Goal: Task Accomplishment & Management: Complete application form

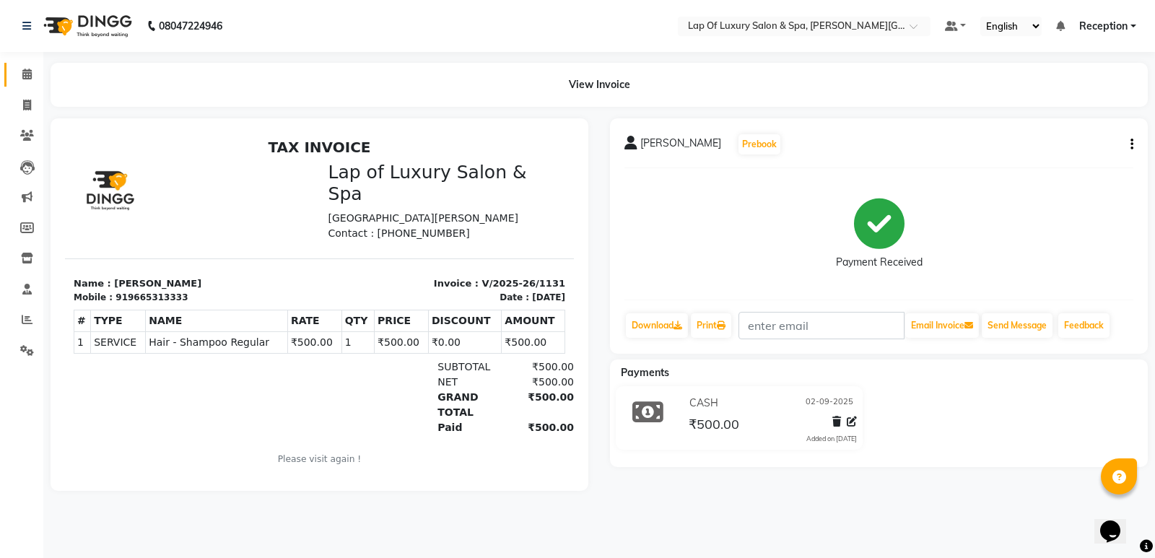
click at [29, 86] on link "Calendar" at bounding box center [21, 75] width 35 height 24
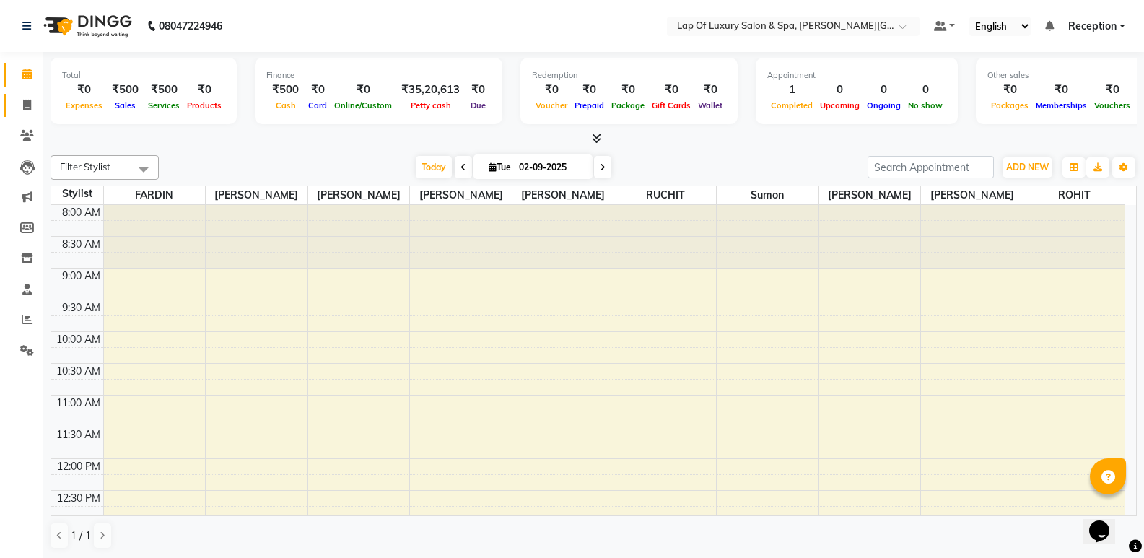
click at [31, 109] on icon at bounding box center [27, 105] width 8 height 11
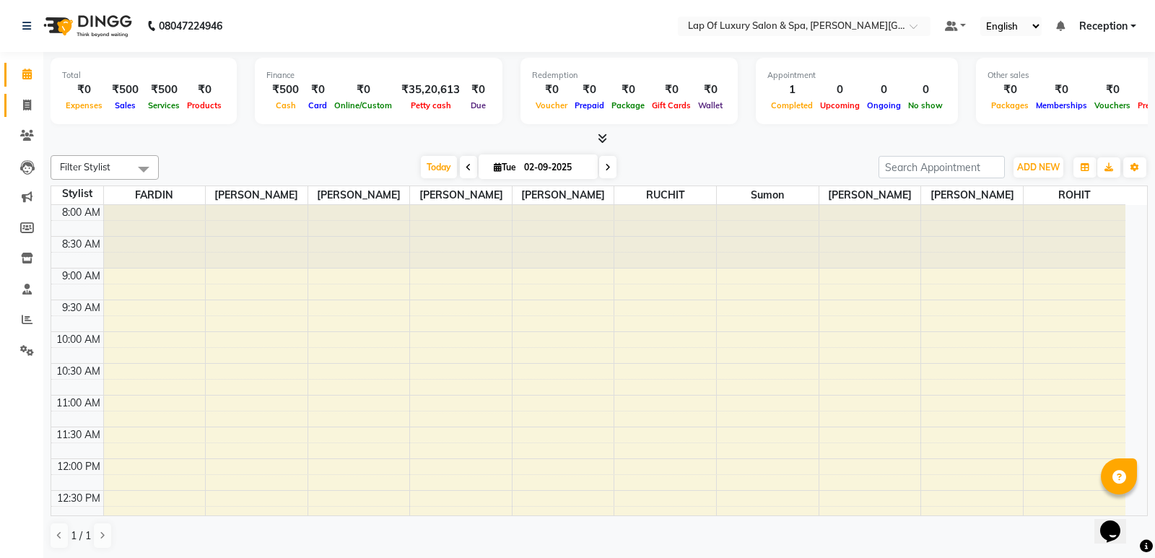
select select "7511"
select select "service"
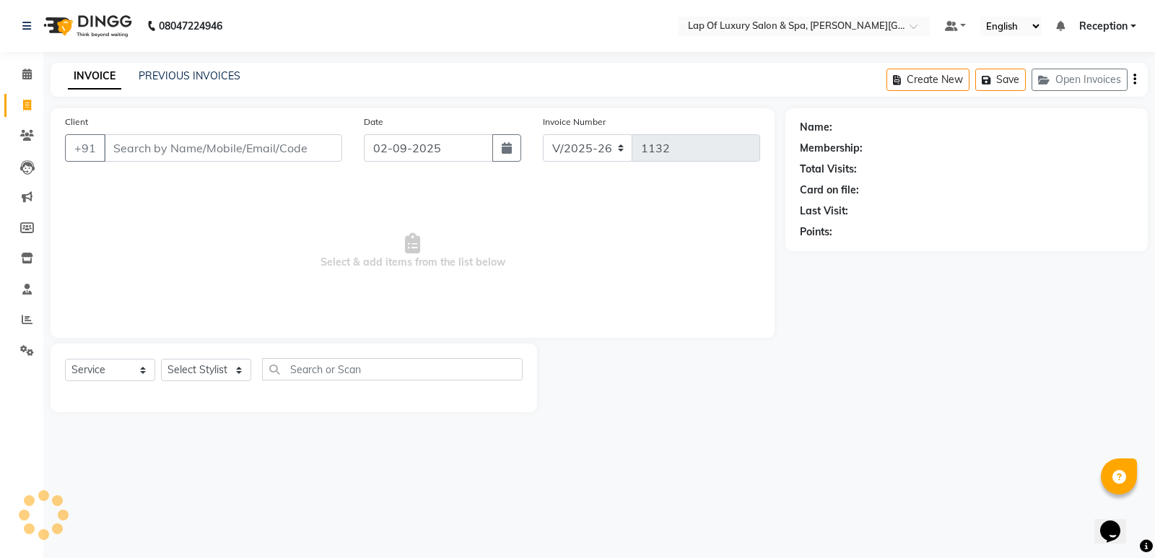
click at [154, 146] on input "Client" at bounding box center [223, 147] width 238 height 27
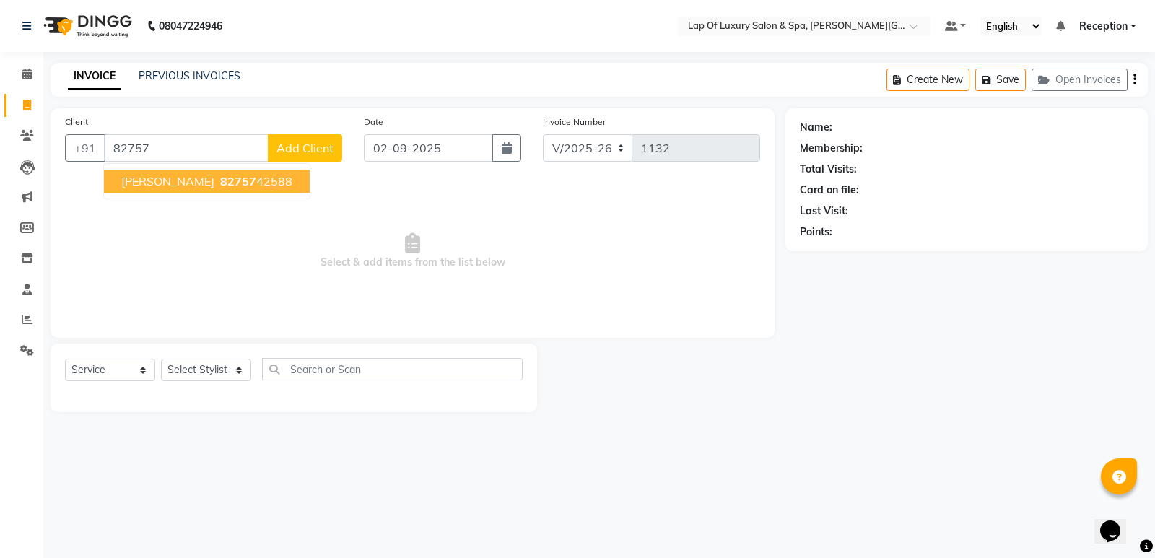
click at [220, 188] on span "82757" at bounding box center [238, 181] width 36 height 14
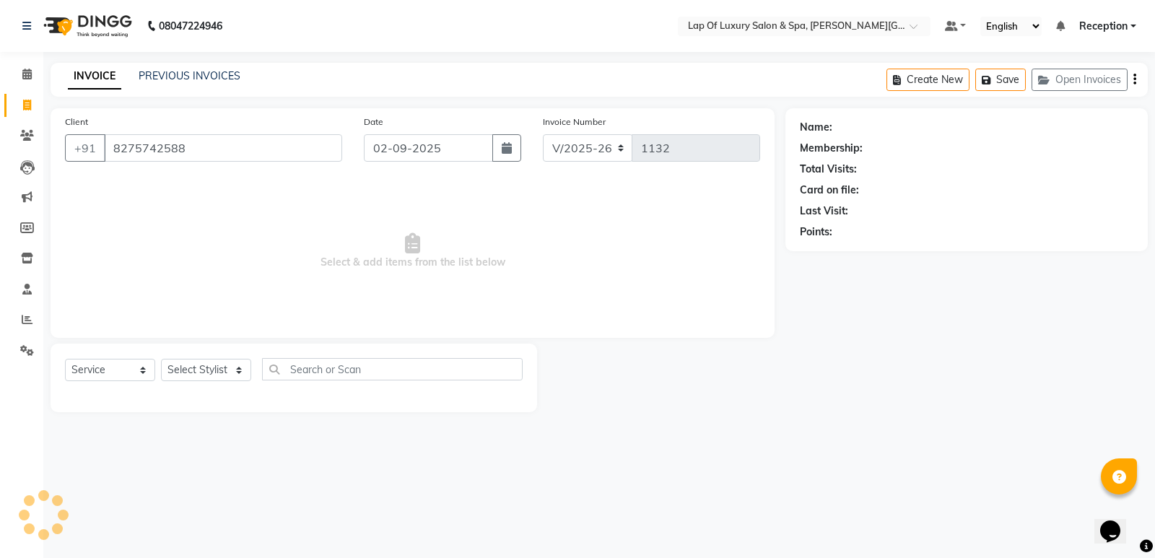
type input "8275742588"
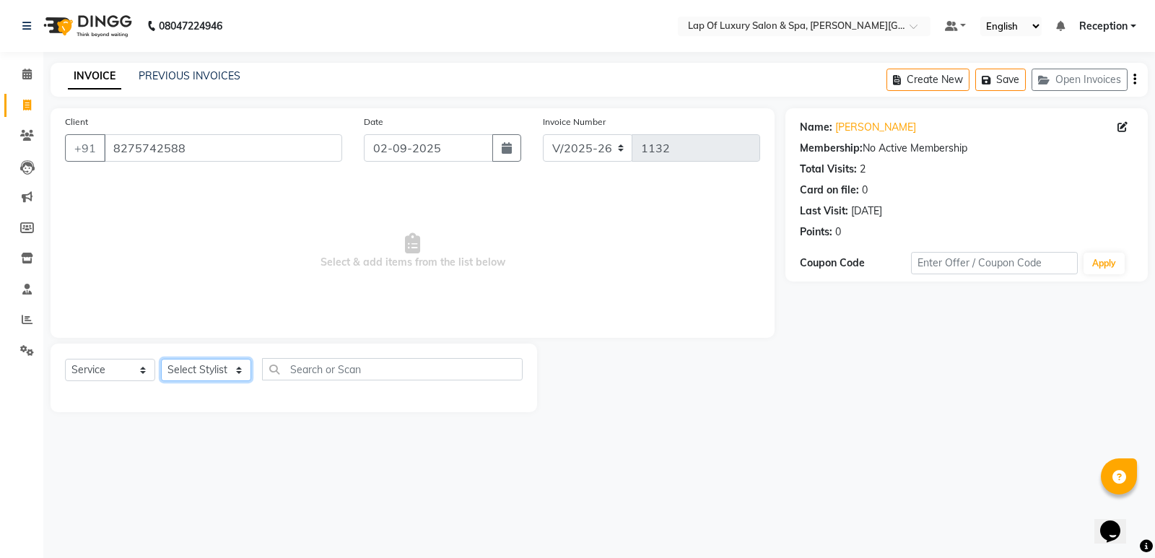
click at [212, 373] on select "Select Stylist [PERSON_NAME] [PERSON_NAME] [PERSON_NAME] Reception ROHIT [PERSO…" at bounding box center [206, 370] width 90 height 22
select select "66150"
click at [161, 359] on select "Select Stylist [PERSON_NAME] [PERSON_NAME] [PERSON_NAME] Reception ROHIT [PERSO…" at bounding box center [206, 370] width 90 height 22
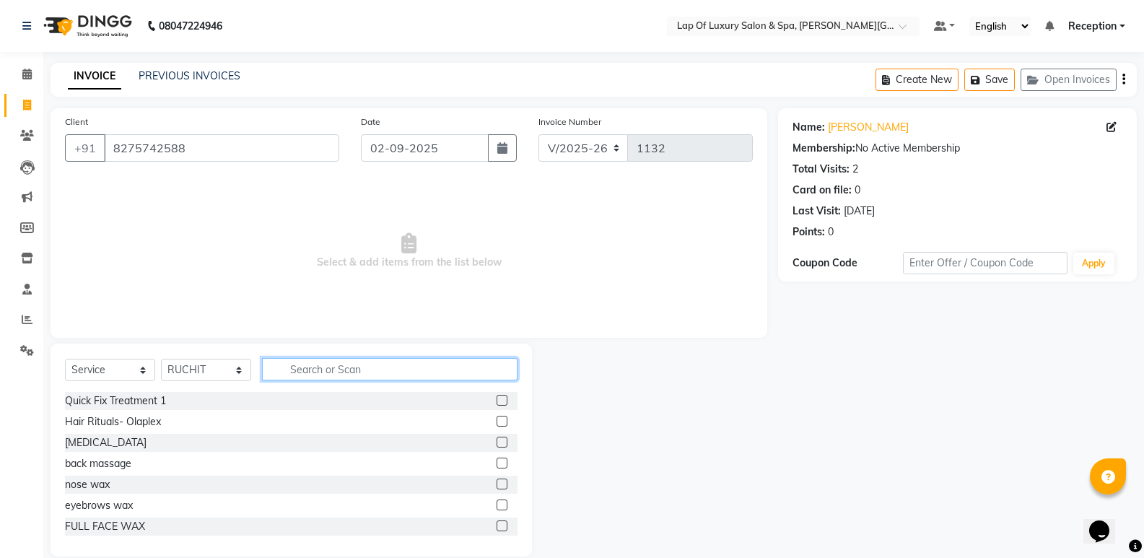
click at [293, 367] on input "text" at bounding box center [389, 369] width 255 height 22
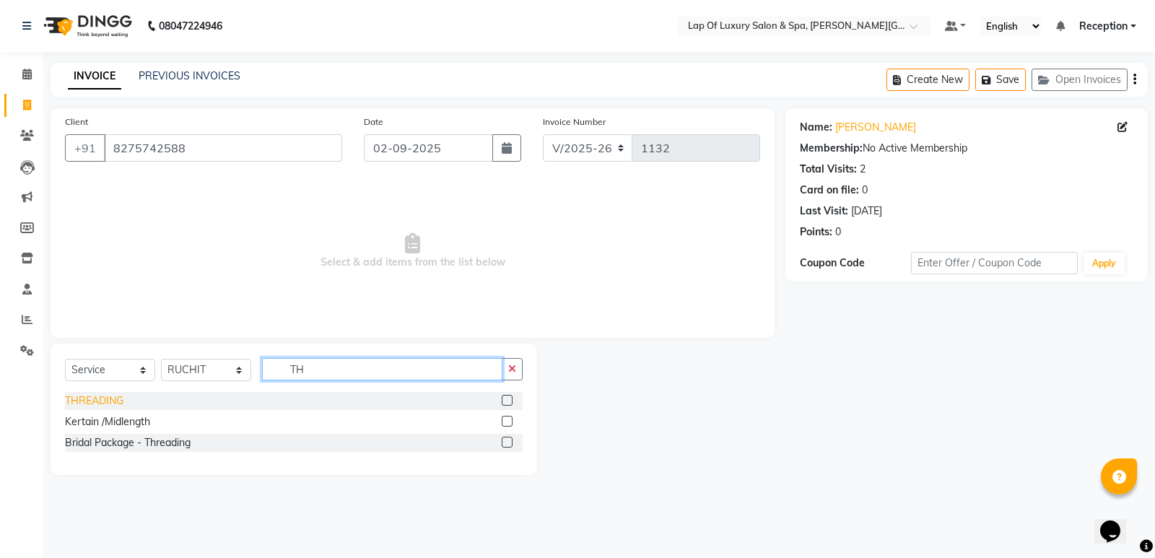
type input "TH"
click at [113, 405] on div "THREADING" at bounding box center [94, 400] width 58 height 15
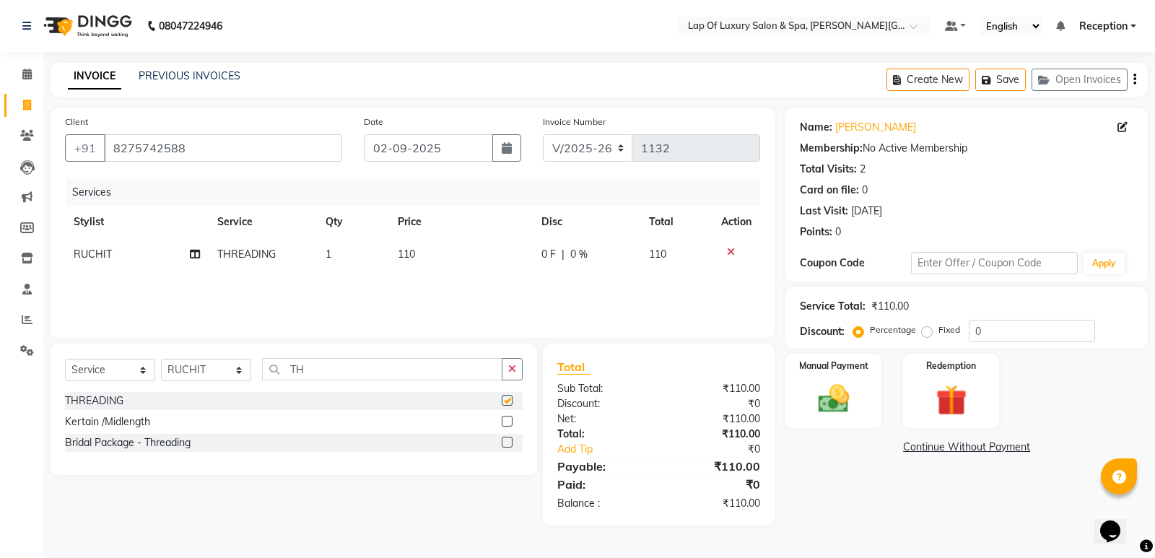
checkbox input "false"
click at [408, 273] on div "Services Stylist Service Qty Price Disc Total Action [PERSON_NAME] THREADING 1 …" at bounding box center [412, 251] width 695 height 144
click at [443, 255] on td "110" at bounding box center [461, 254] width 144 height 32
select select "66150"
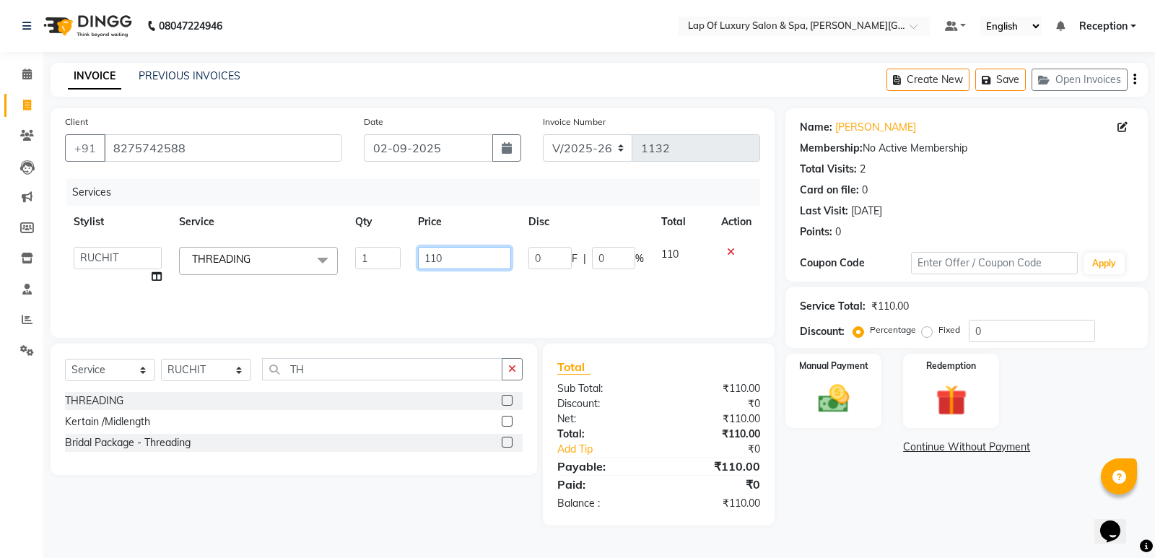
click at [443, 255] on input "110" at bounding box center [464, 258] width 93 height 22
type input "100"
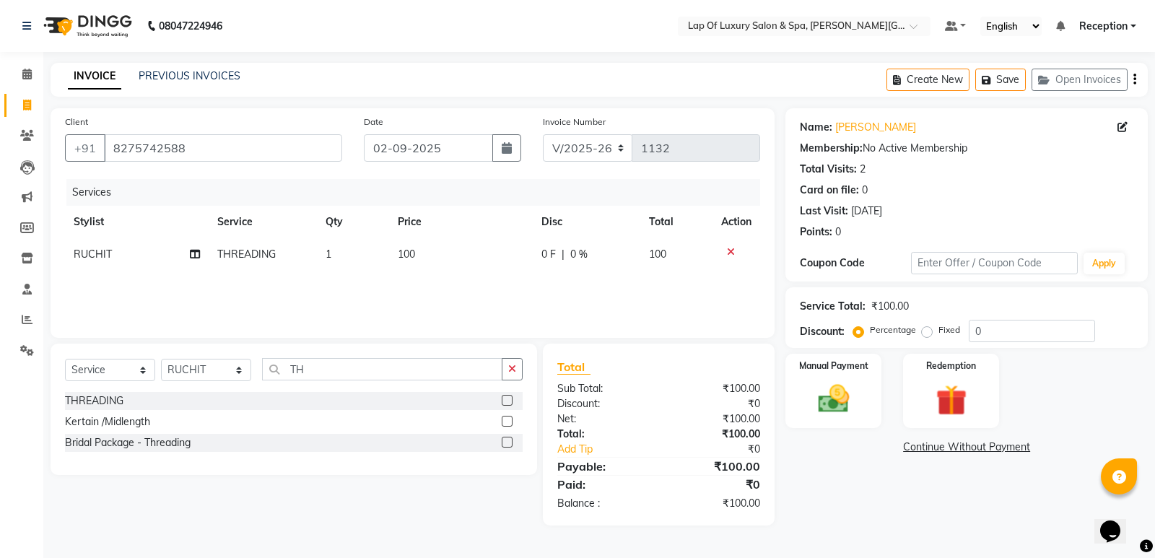
click at [463, 301] on div "Services Stylist Service Qty Price Disc Total Action [PERSON_NAME] THREADING 1 …" at bounding box center [412, 251] width 695 height 144
click at [824, 398] on img at bounding box center [834, 398] width 52 height 37
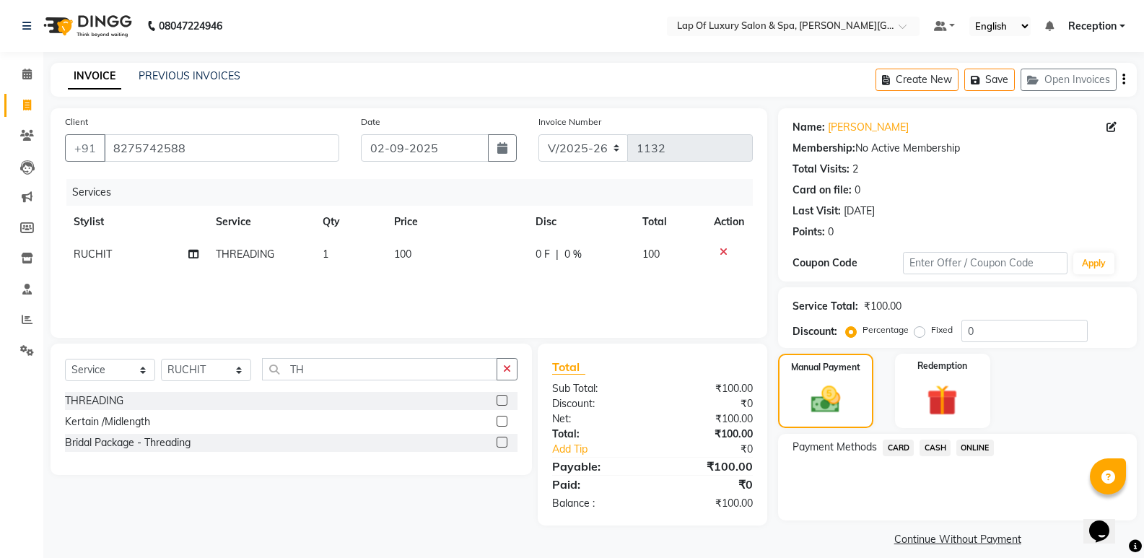
click at [940, 449] on span "CASH" at bounding box center [934, 447] width 31 height 17
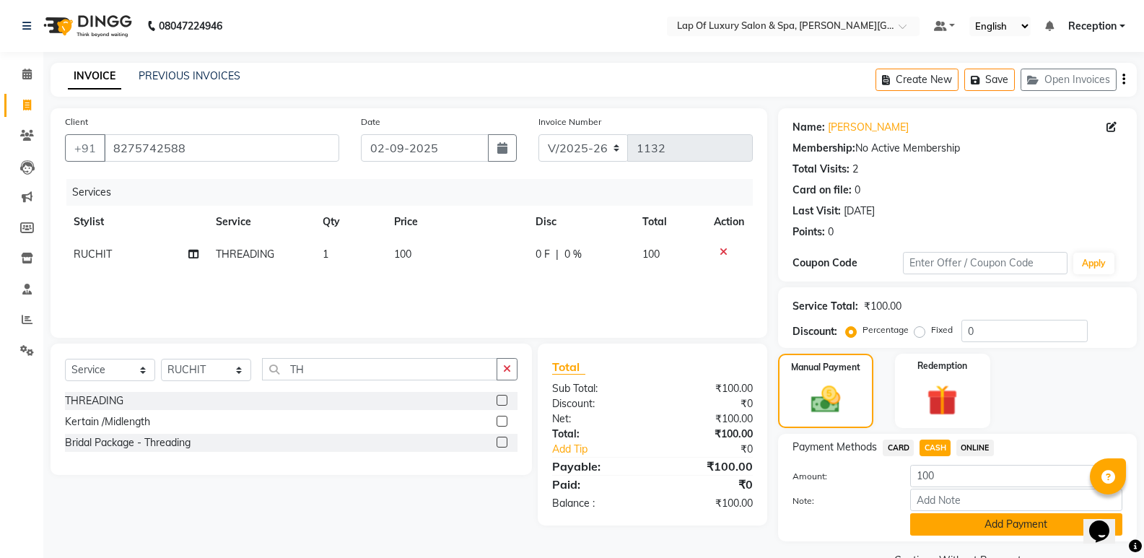
click at [926, 515] on button "Add Payment" at bounding box center [1016, 524] width 212 height 22
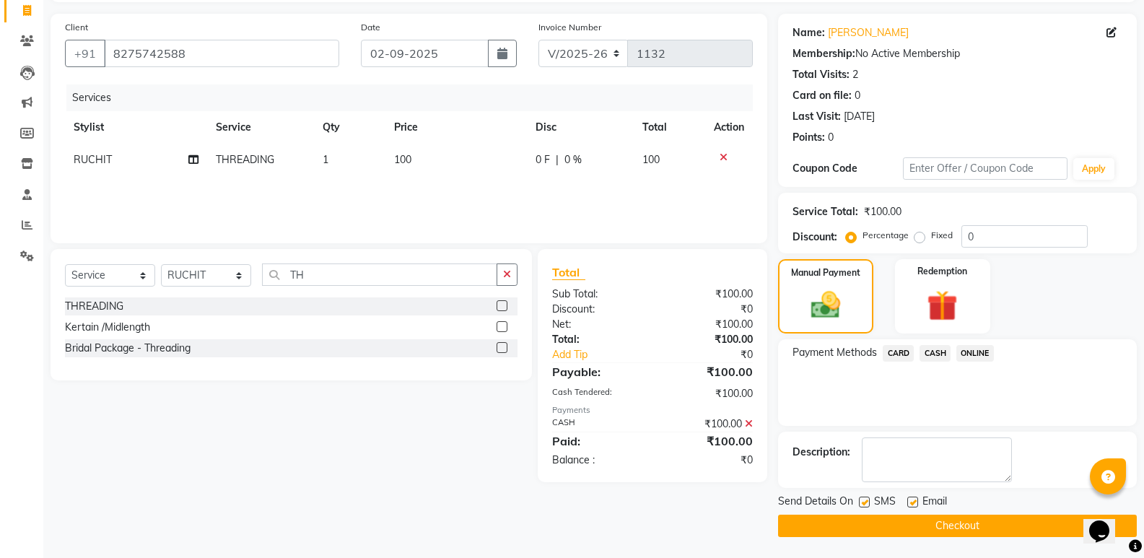
scroll to position [95, 0]
click at [915, 499] on label at bounding box center [912, 501] width 11 height 11
click at [915, 499] on input "checkbox" at bounding box center [911, 501] width 9 height 9
checkbox input "false"
click at [863, 502] on label at bounding box center [864, 501] width 11 height 11
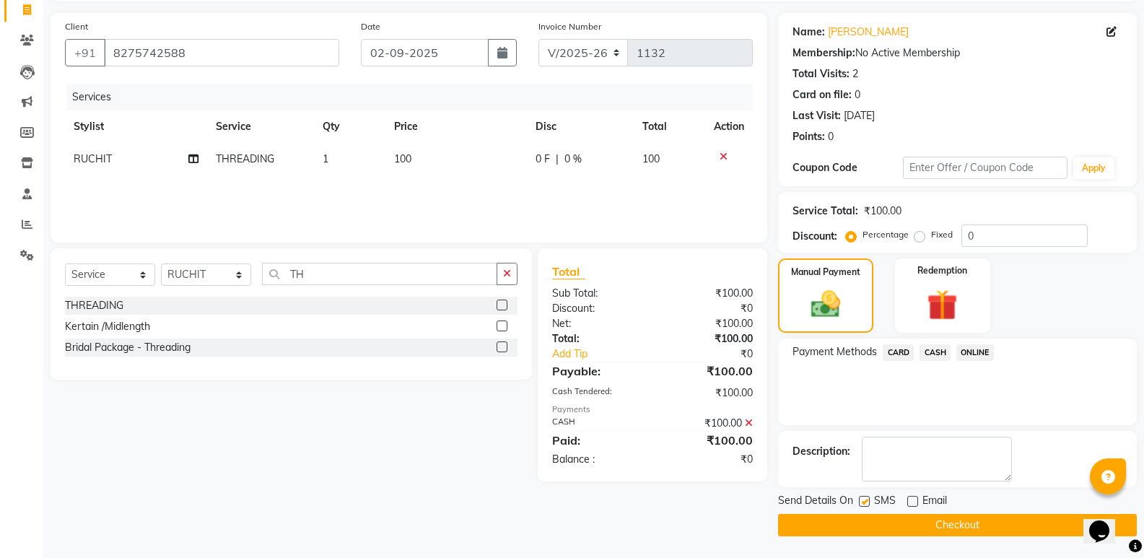
click at [863, 502] on input "checkbox" at bounding box center [863, 501] width 9 height 9
checkbox input "false"
click at [860, 544] on main "INVOICE PREVIOUS INVOICES Create New Save Open Invoices Client [PHONE_NUMBER] D…" at bounding box center [593, 263] width 1101 height 590
click at [863, 524] on button "Checkout" at bounding box center [957, 525] width 359 height 22
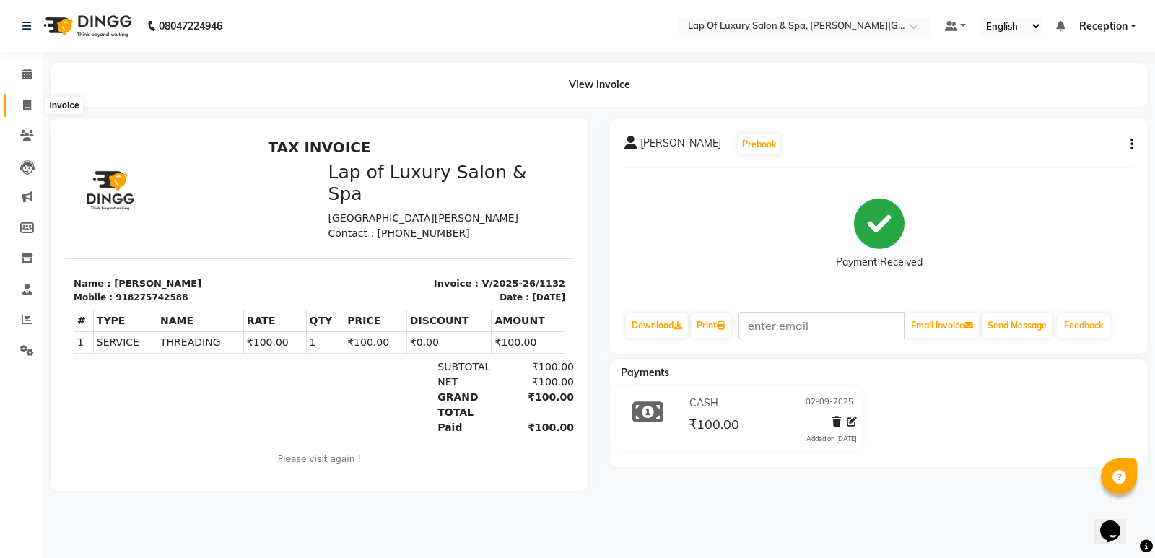
click at [26, 107] on icon at bounding box center [27, 105] width 8 height 11
select select "7511"
select select "service"
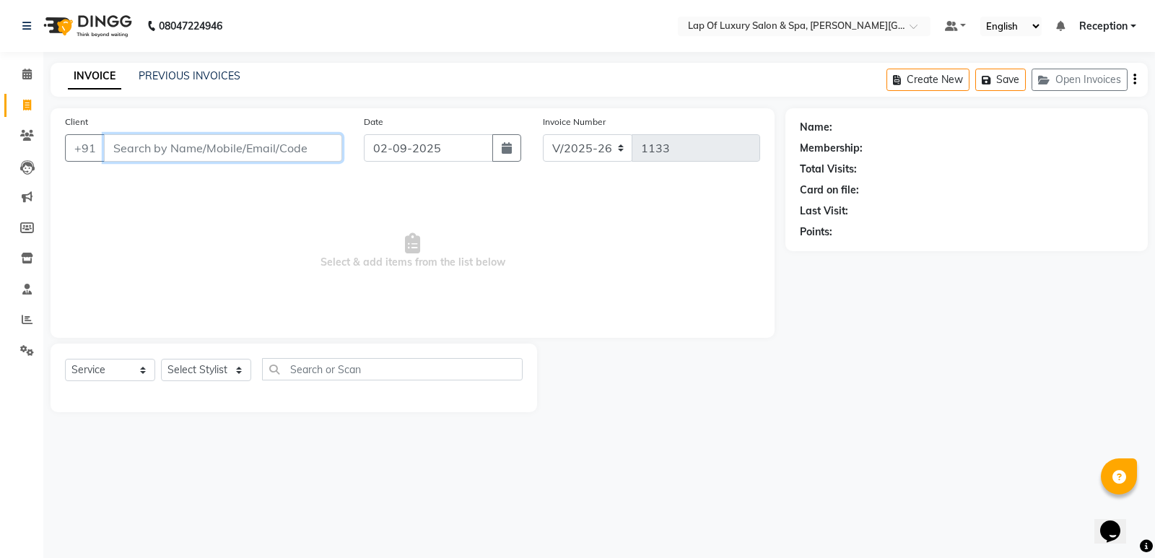
click at [212, 145] on input "Client" at bounding box center [223, 147] width 238 height 27
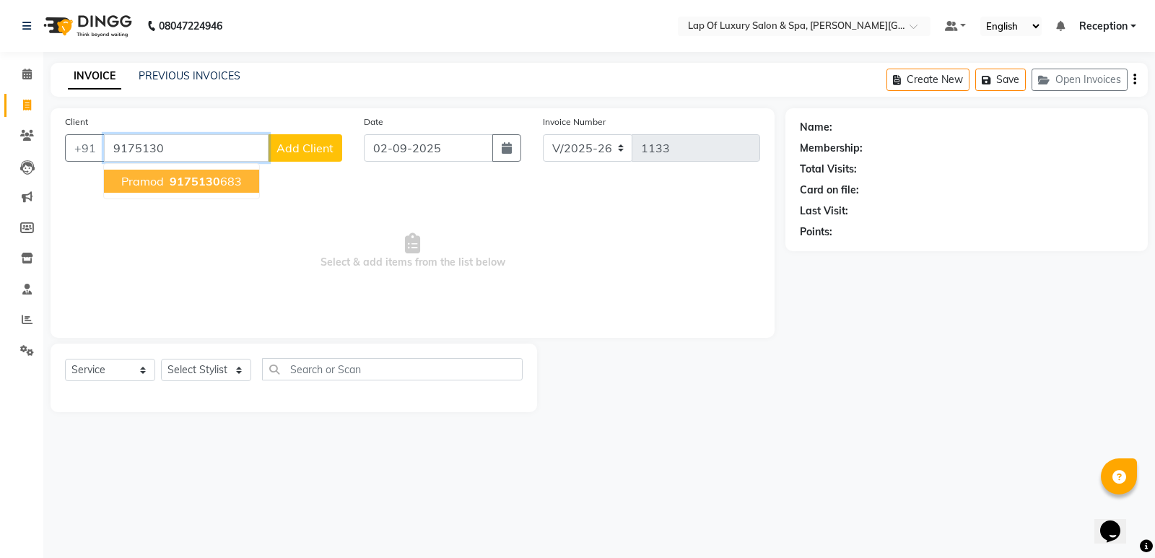
click at [195, 189] on button "Pramod 9175130 683" at bounding box center [181, 181] width 155 height 23
type input "9175130683"
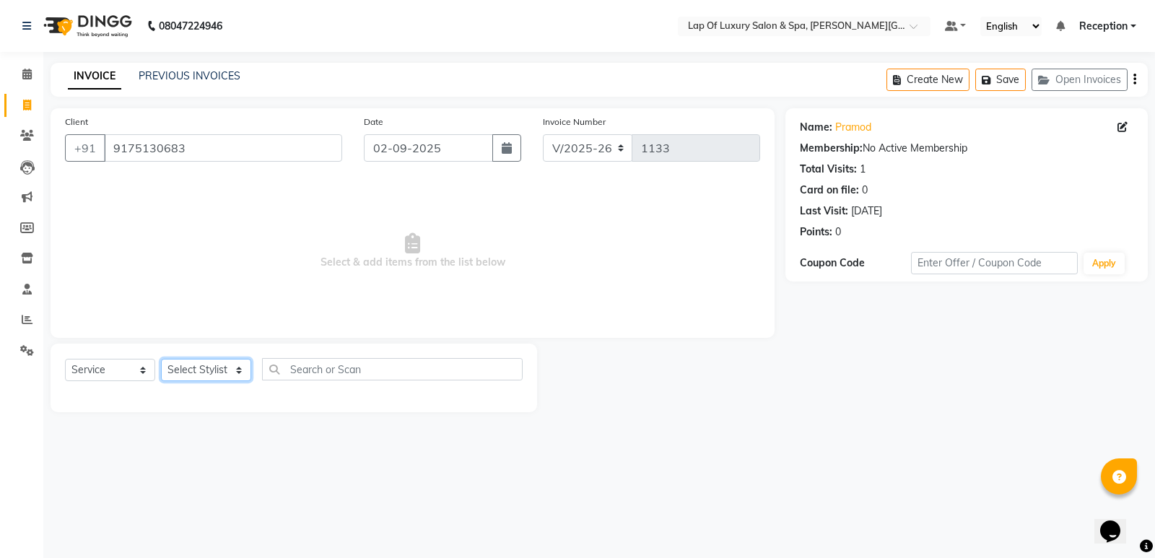
click at [184, 369] on select "Select Stylist [PERSON_NAME] [PERSON_NAME] [PERSON_NAME] Reception ROHIT [PERSO…" at bounding box center [206, 370] width 90 height 22
select select "79132"
click at [161, 359] on select "Select Stylist [PERSON_NAME] [PERSON_NAME] [PERSON_NAME] Reception ROHIT [PERSO…" at bounding box center [206, 370] width 90 height 22
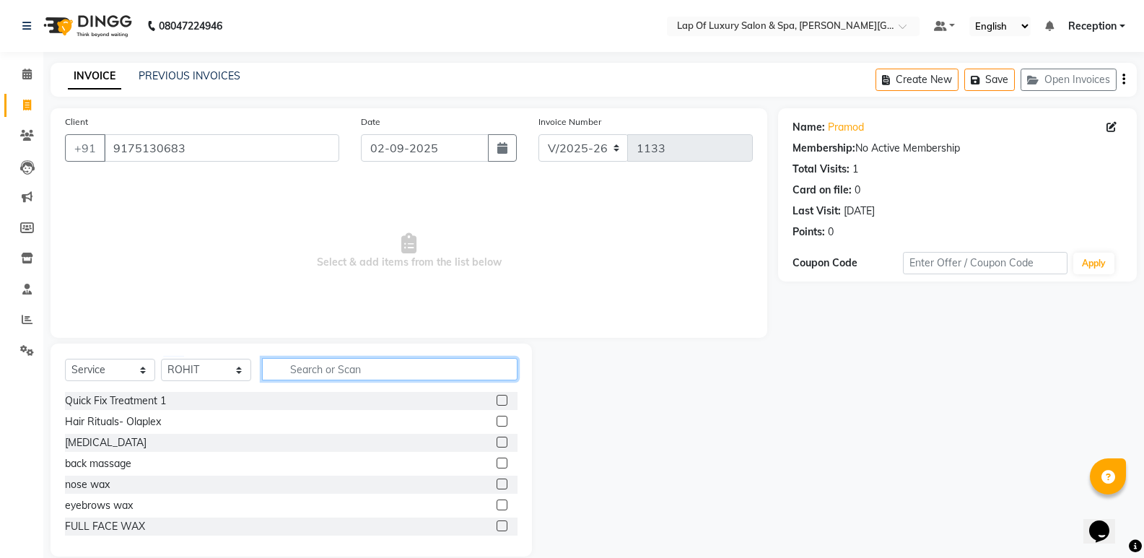
click at [315, 364] on input "text" at bounding box center [389, 369] width 255 height 22
type input "W"
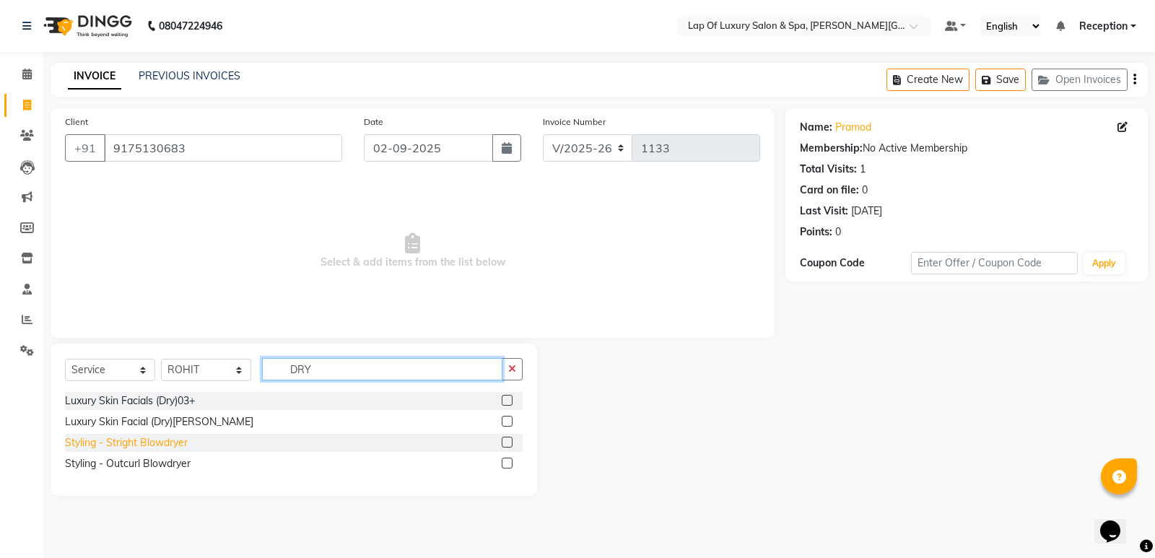
type input "DRY"
click at [149, 441] on div "Styling - Stright Blowdryer" at bounding box center [126, 442] width 123 height 15
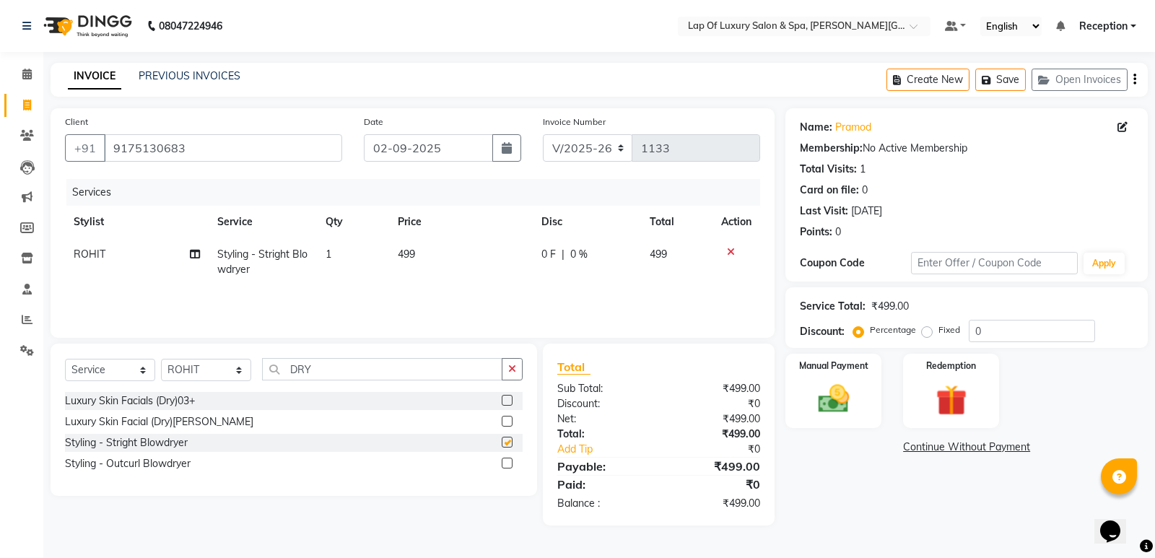
checkbox input "false"
click at [457, 251] on td "499" at bounding box center [461, 262] width 144 height 48
select select "79132"
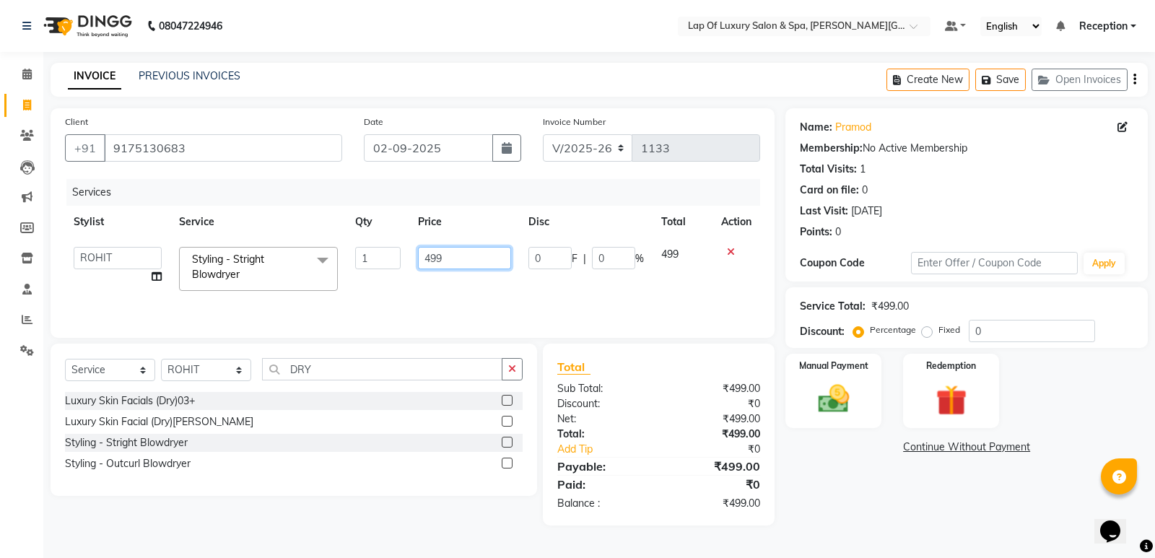
click at [457, 251] on input "499" at bounding box center [464, 258] width 93 height 22
type input "4"
type input "600"
click at [502, 368] on button "button" at bounding box center [512, 369] width 21 height 22
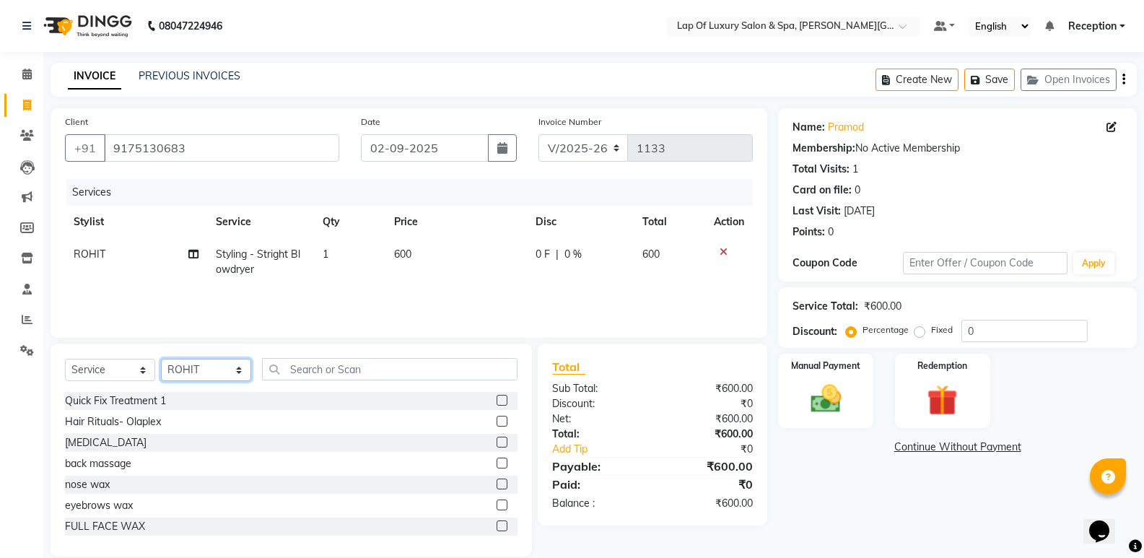
click at [190, 363] on select "Select Stylist [PERSON_NAME] [PERSON_NAME] [PERSON_NAME] Reception ROHIT [PERSO…" at bounding box center [206, 370] width 90 height 22
select select "66150"
click at [161, 359] on select "Select Stylist [PERSON_NAME] [PERSON_NAME] [PERSON_NAME] Reception ROHIT [PERSO…" at bounding box center [206, 370] width 90 height 22
click at [297, 379] on input "text" at bounding box center [389, 369] width 255 height 22
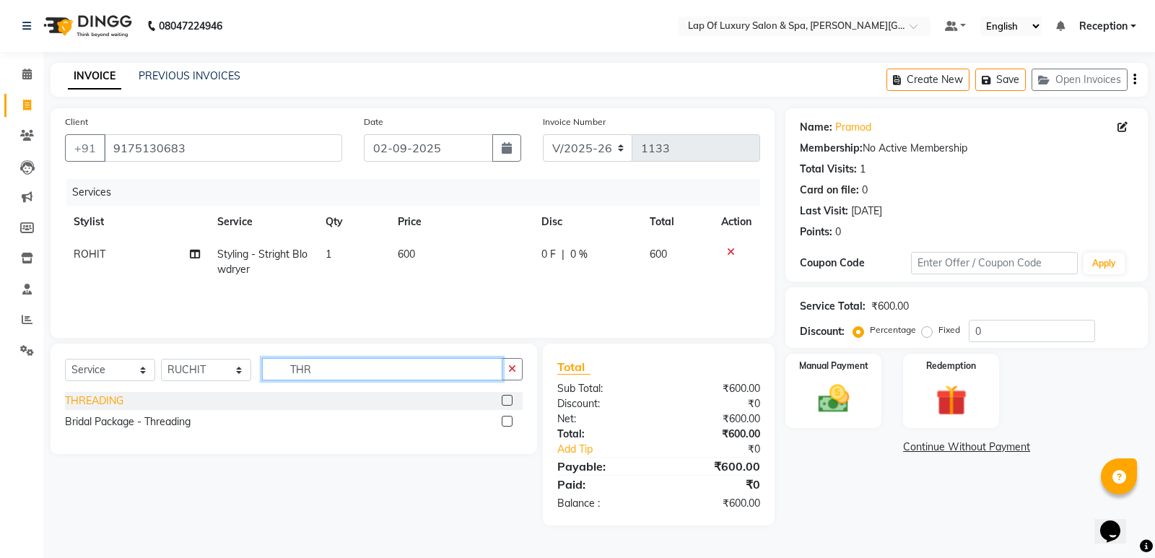
type input "THR"
click at [115, 404] on div "THREADING" at bounding box center [94, 400] width 58 height 15
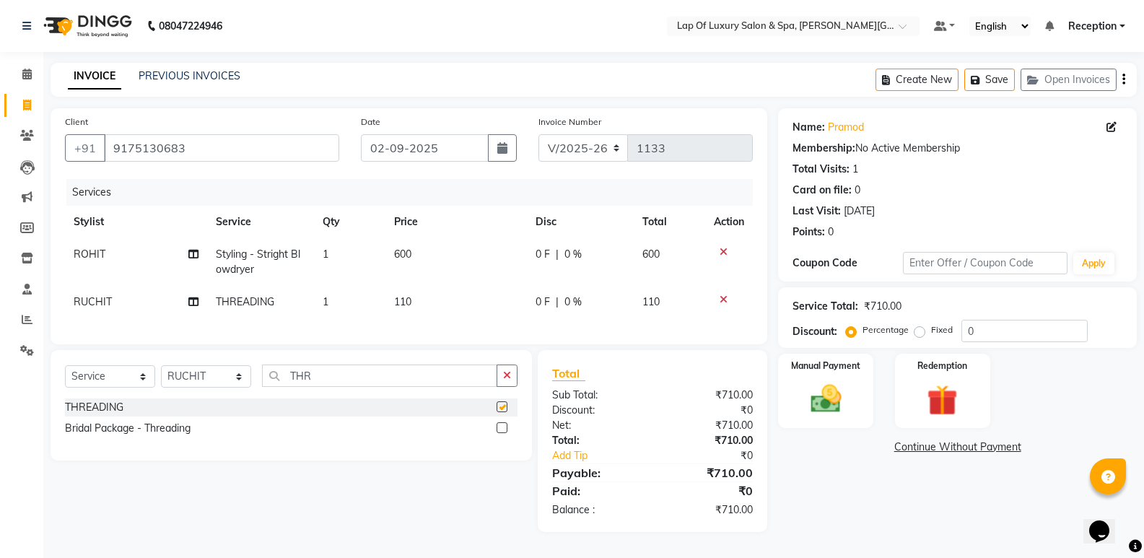
checkbox input "false"
click at [426, 315] on td "110" at bounding box center [456, 302] width 142 height 32
select select "66150"
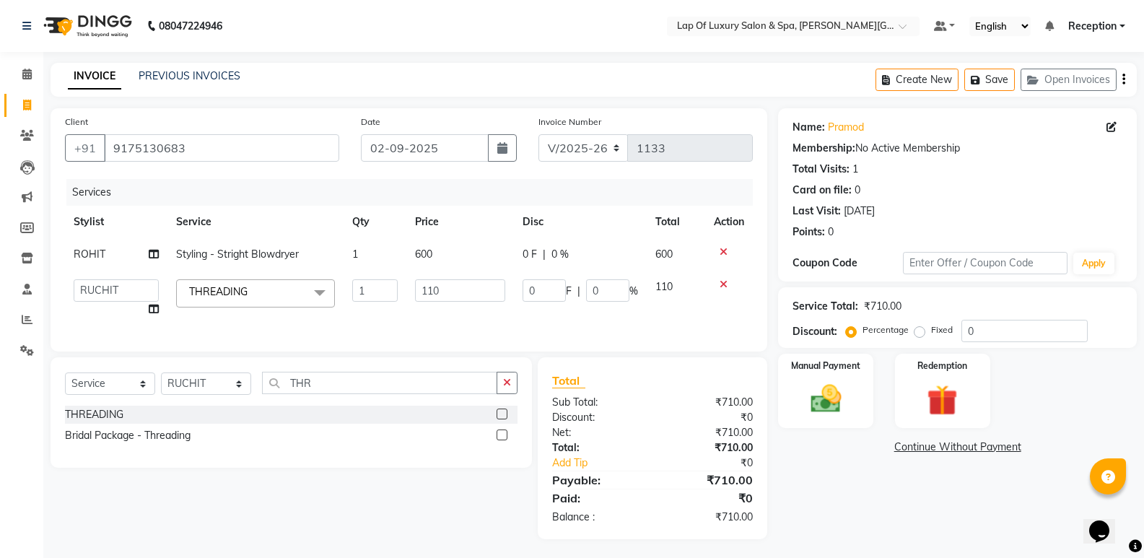
click at [437, 306] on td "110" at bounding box center [460, 298] width 108 height 55
click at [465, 289] on input "110" at bounding box center [460, 290] width 90 height 22
type input "1"
type input "200"
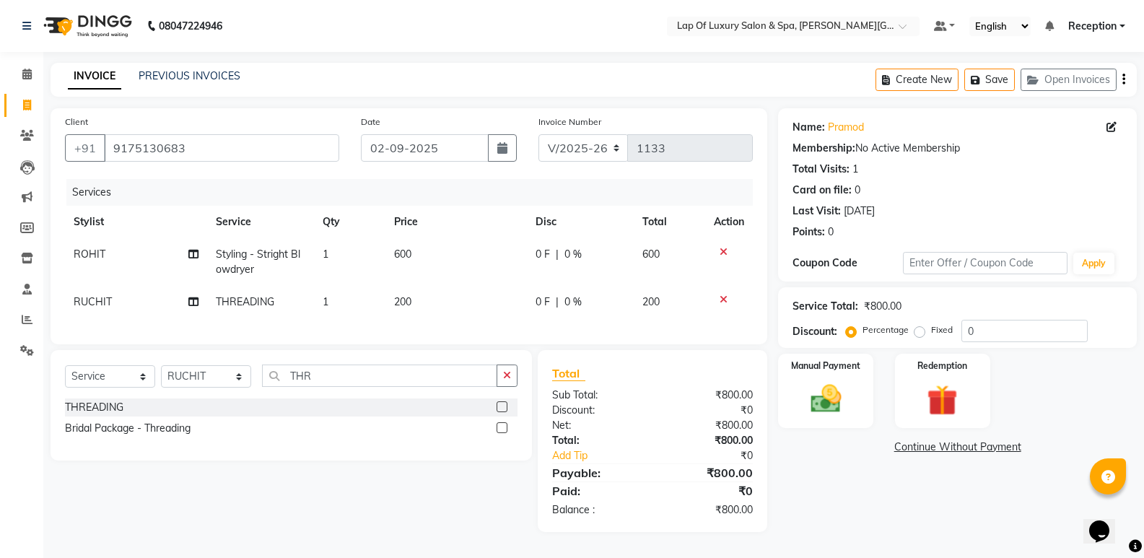
click at [455, 323] on div "Services Stylist Service Qty Price Disc Total Action ROHIT Styling - Stright Bl…" at bounding box center [409, 254] width 688 height 151
click at [518, 390] on div "Select Service Product Membership Package Voucher Prepaid Gift Card Select Styl…" at bounding box center [291, 405] width 481 height 110
click at [507, 380] on icon "button" at bounding box center [507, 375] width 8 height 10
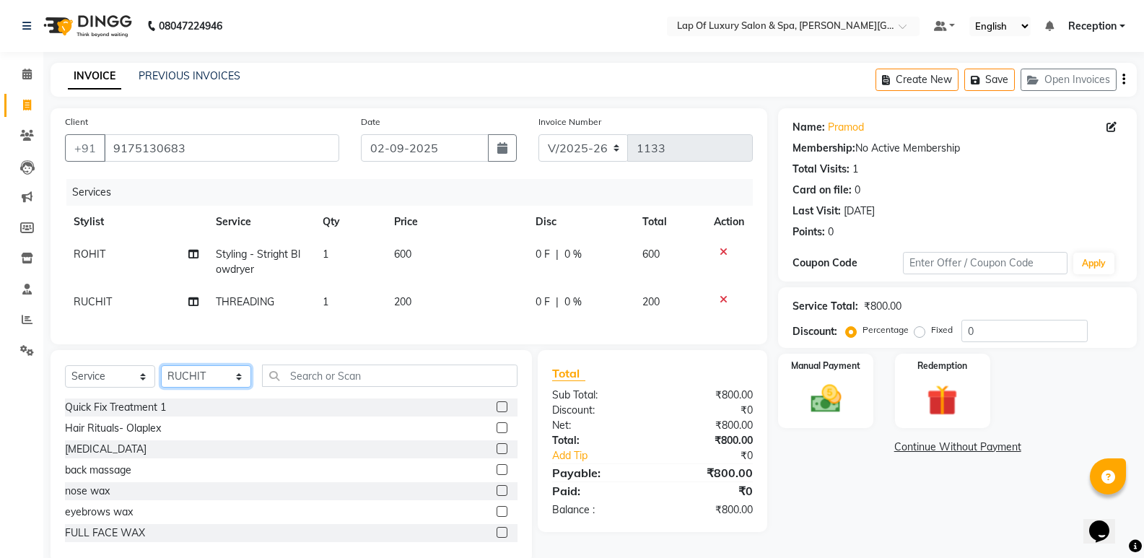
click at [215, 382] on select "Select Stylist [PERSON_NAME] [PERSON_NAME] [PERSON_NAME] Reception ROHIT [PERSO…" at bounding box center [206, 376] width 90 height 22
select select "66149"
click at [161, 376] on select "Select Stylist [PERSON_NAME] [PERSON_NAME] [PERSON_NAME] Reception ROHIT [PERSO…" at bounding box center [206, 376] width 90 height 22
click at [316, 387] on input "text" at bounding box center [389, 375] width 255 height 22
click at [94, 302] on span "RUCHIT" at bounding box center [93, 301] width 38 height 13
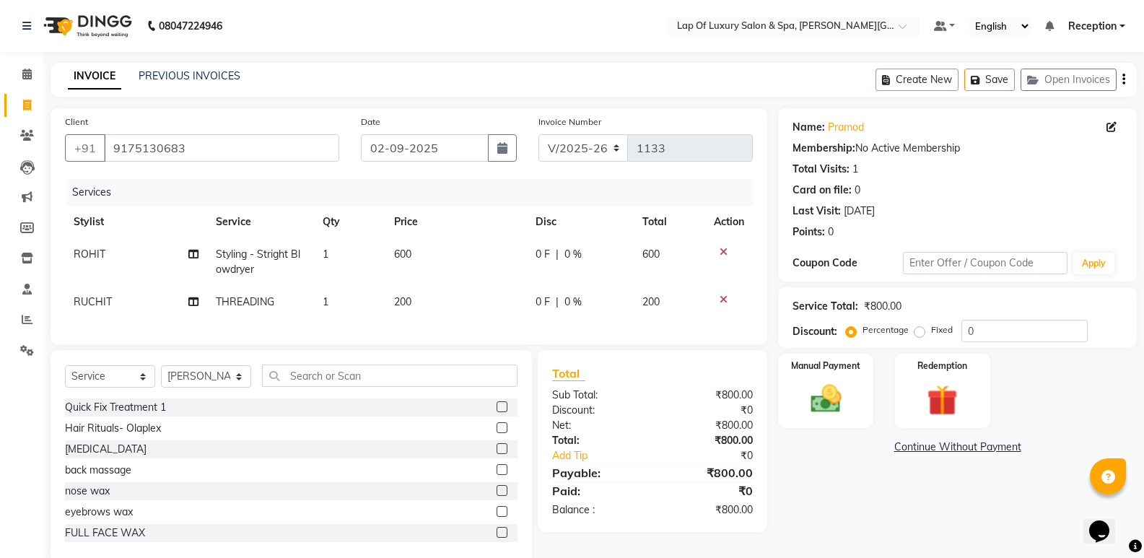
select select "66150"
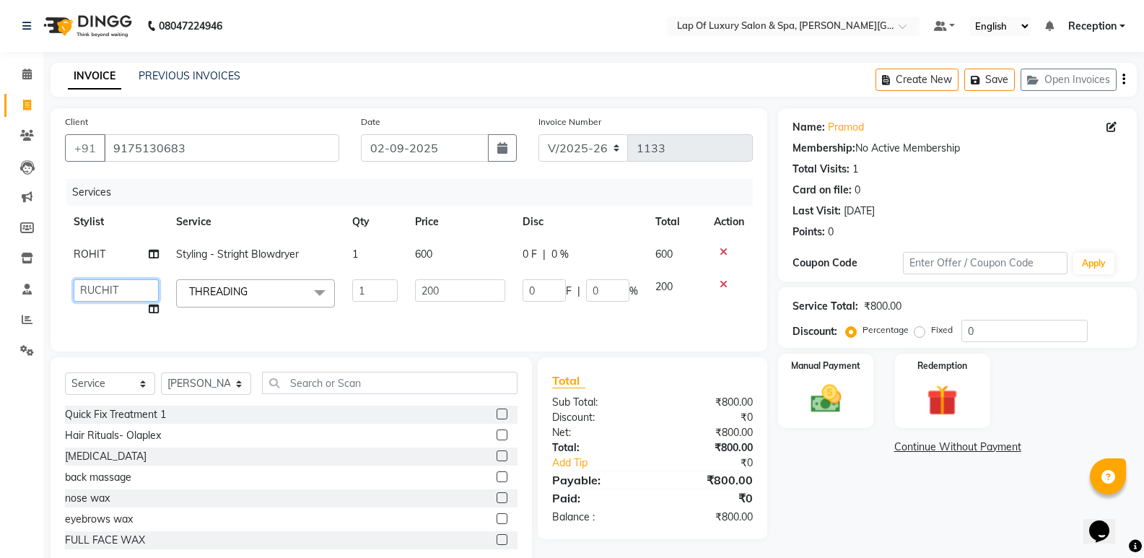
click at [110, 286] on select "[PERSON_NAME] [PERSON_NAME] [PERSON_NAME] Reception ROHIT [PERSON_NAME] [PERSON…" at bounding box center [116, 290] width 85 height 22
select select "66149"
click at [189, 391] on select "Select Stylist [PERSON_NAME] [PERSON_NAME] [PERSON_NAME] Reception ROHIT [PERSO…" at bounding box center [206, 383] width 90 height 22
click at [161, 383] on select "Select Stylist [PERSON_NAME] [PERSON_NAME] [PERSON_NAME] Reception ROHIT [PERSO…" at bounding box center [206, 383] width 90 height 22
click at [331, 381] on div "Select Service Product Membership Package Voucher Prepaid Gift Card Select Styl…" at bounding box center [291, 463] width 481 height 213
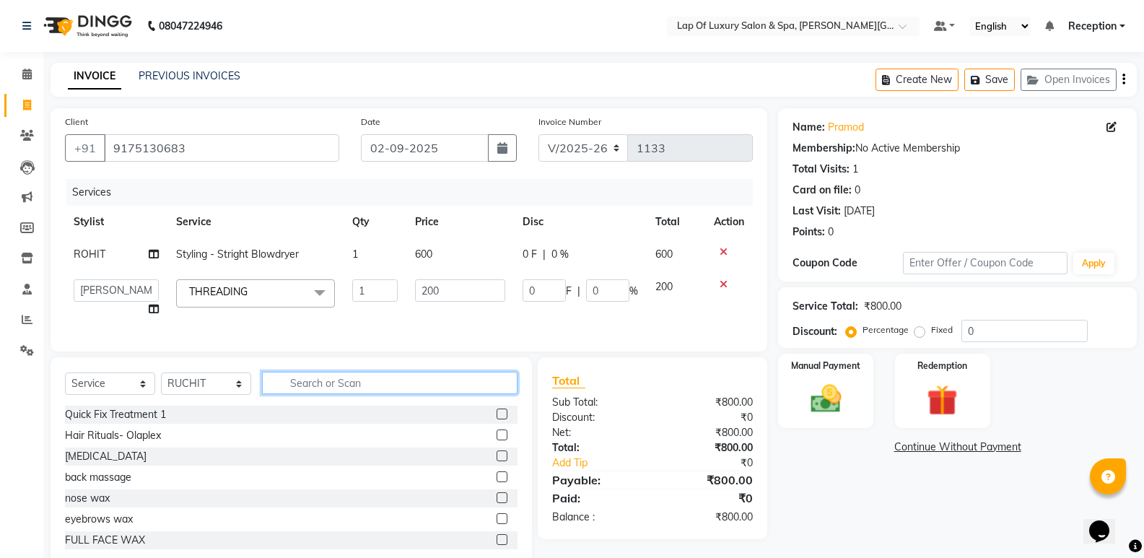
click at [329, 390] on input "text" at bounding box center [389, 383] width 255 height 22
click at [191, 395] on select "Select Stylist [PERSON_NAME] [PERSON_NAME] [PERSON_NAME] Reception ROHIT [PERSO…" at bounding box center [206, 383] width 90 height 22
select select "66149"
click at [161, 383] on select "Select Stylist [PERSON_NAME] [PERSON_NAME] [PERSON_NAME] Reception ROHIT [PERSO…" at bounding box center [206, 383] width 90 height 22
click at [304, 394] on input "text" at bounding box center [389, 383] width 255 height 22
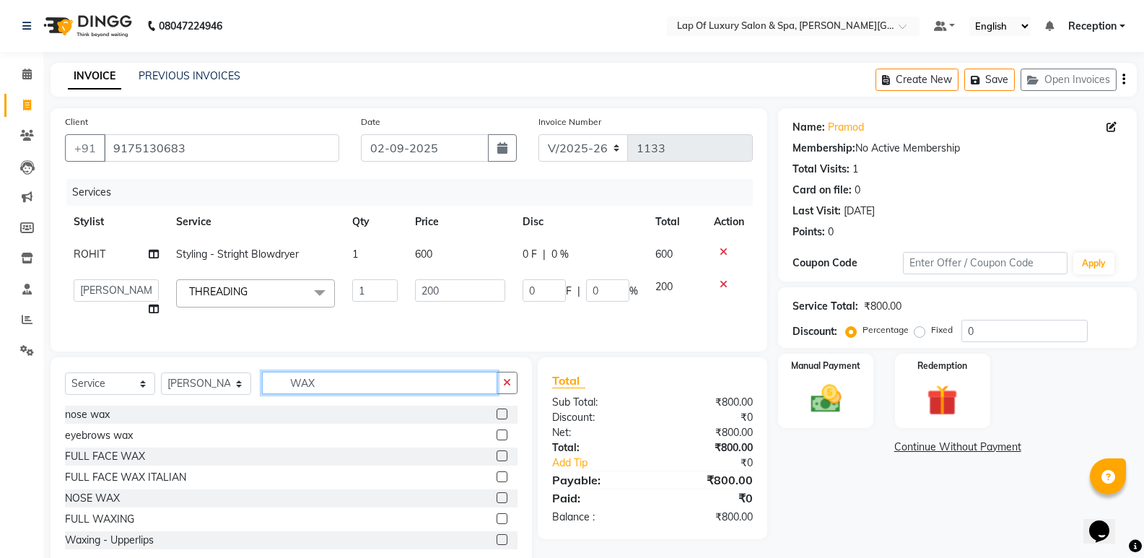
type input "WAX"
click at [92, 458] on div "FULL FACE WAX" at bounding box center [291, 456] width 452 height 18
click at [92, 464] on div "FULL FACE WAX" at bounding box center [105, 456] width 80 height 15
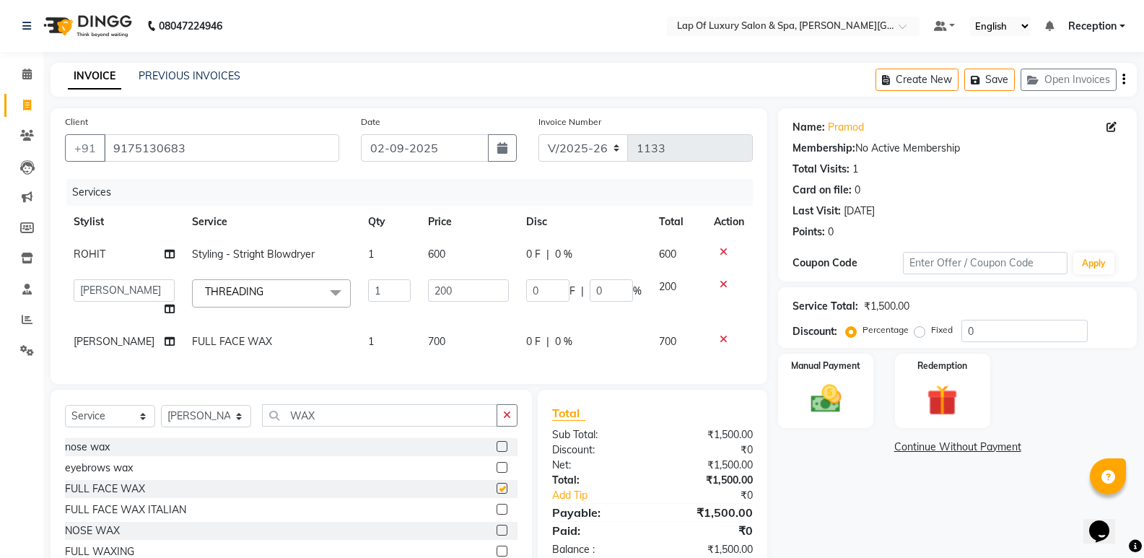
checkbox input "false"
click at [403, 353] on td "1" at bounding box center [389, 341] width 60 height 32
select select "66149"
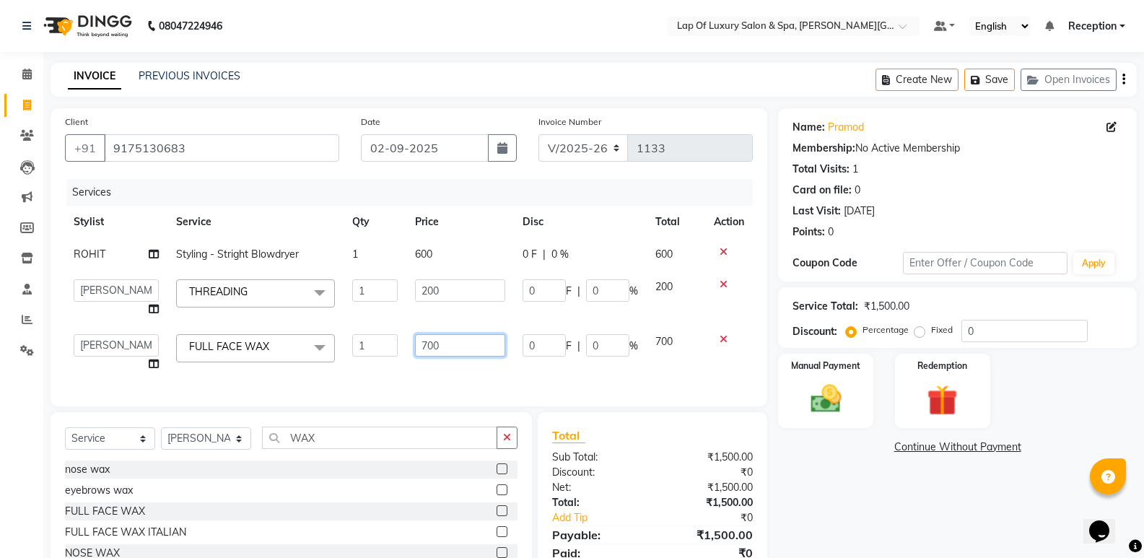
click at [467, 346] on input "700" at bounding box center [460, 345] width 90 height 22
type input "7"
type input "500"
click at [463, 378] on div "Services Stylist Service Qty Price Disc Total Action ROHIT Styling - Stright Bl…" at bounding box center [409, 285] width 688 height 213
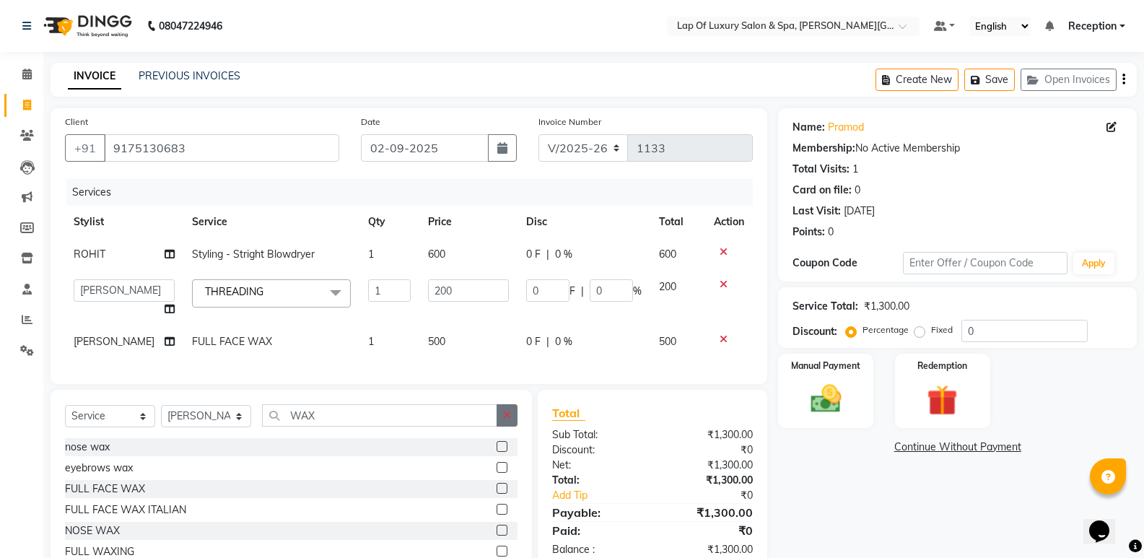
click at [509, 427] on button "button" at bounding box center [507, 415] width 21 height 22
click at [221, 419] on select "Select Stylist [PERSON_NAME] [PERSON_NAME] [PERSON_NAME] Reception ROHIT [PERSO…" at bounding box center [206, 416] width 90 height 22
select select "66150"
click at [161, 416] on select "Select Stylist [PERSON_NAME] [PERSON_NAME] [PERSON_NAME] Reception ROHIT [PERSO…" at bounding box center [206, 416] width 90 height 22
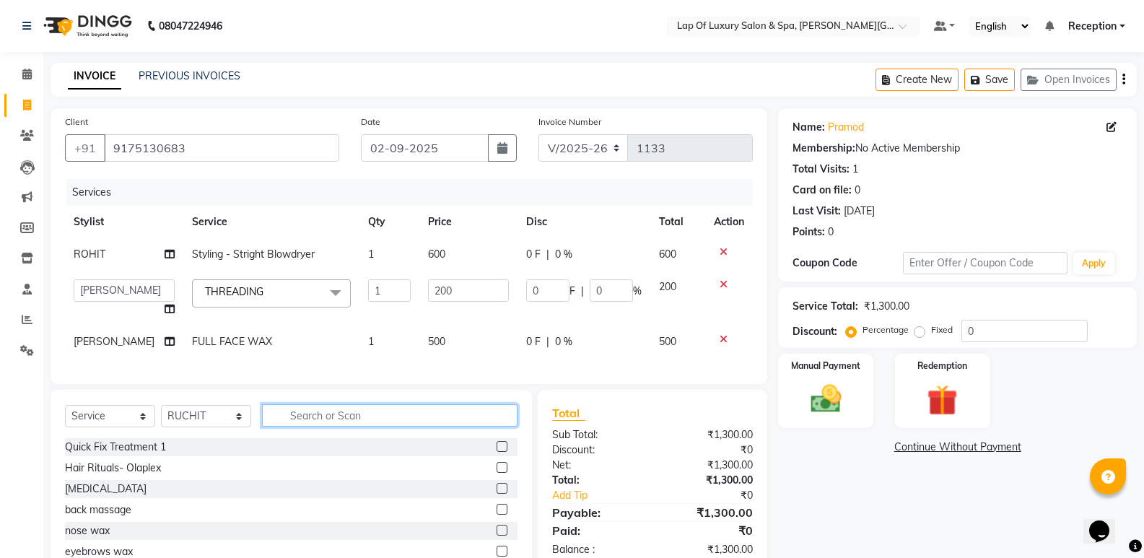
click at [303, 427] on input "text" at bounding box center [389, 415] width 255 height 22
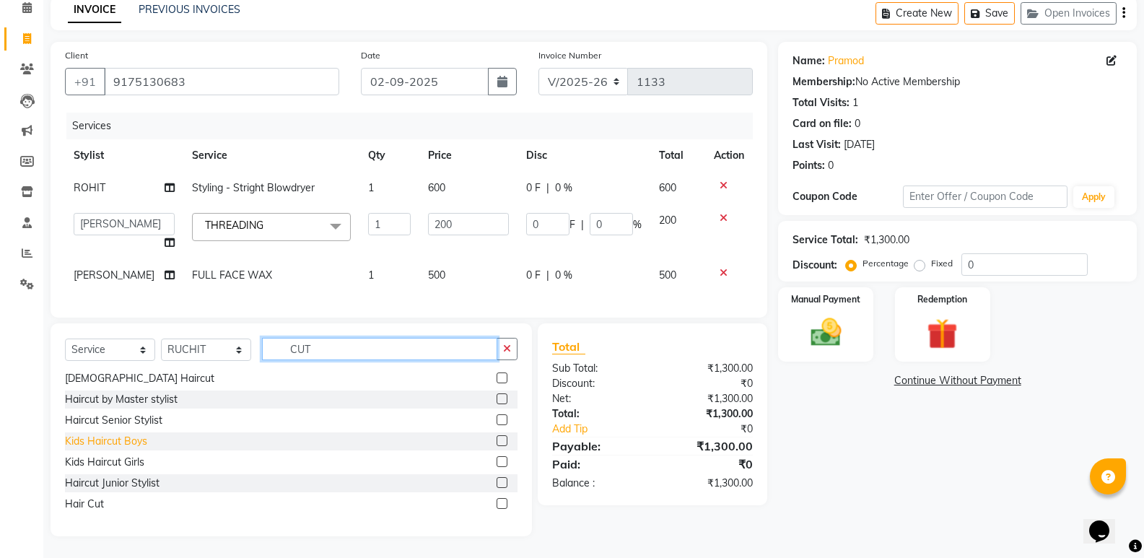
scroll to position [77, 0]
type input "CUT"
click at [92, 509] on div "Hair Cut" at bounding box center [84, 504] width 39 height 15
checkbox input "false"
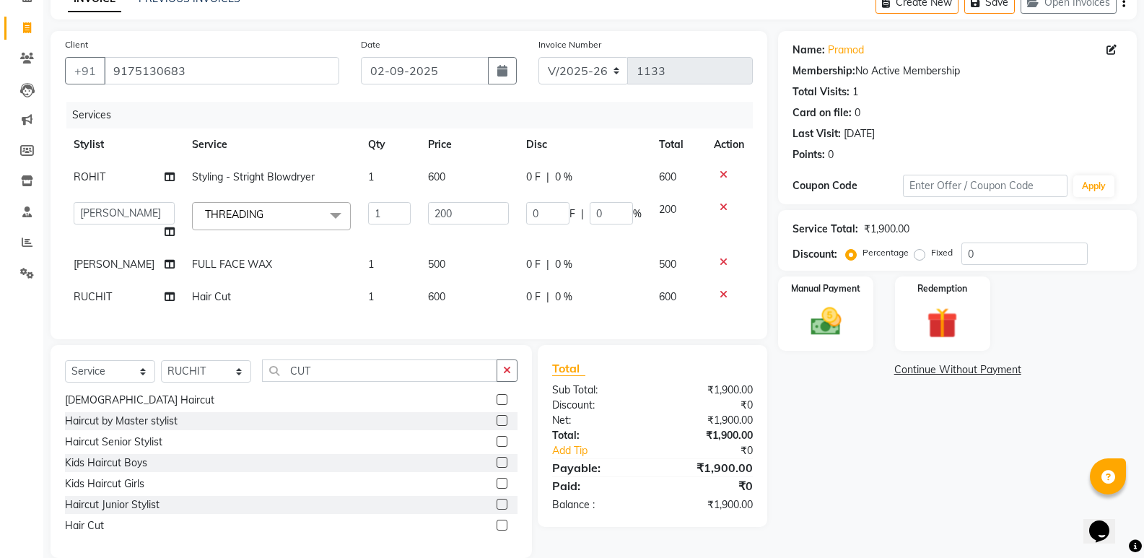
click at [468, 293] on td "600" at bounding box center [468, 297] width 98 height 32
select select "66150"
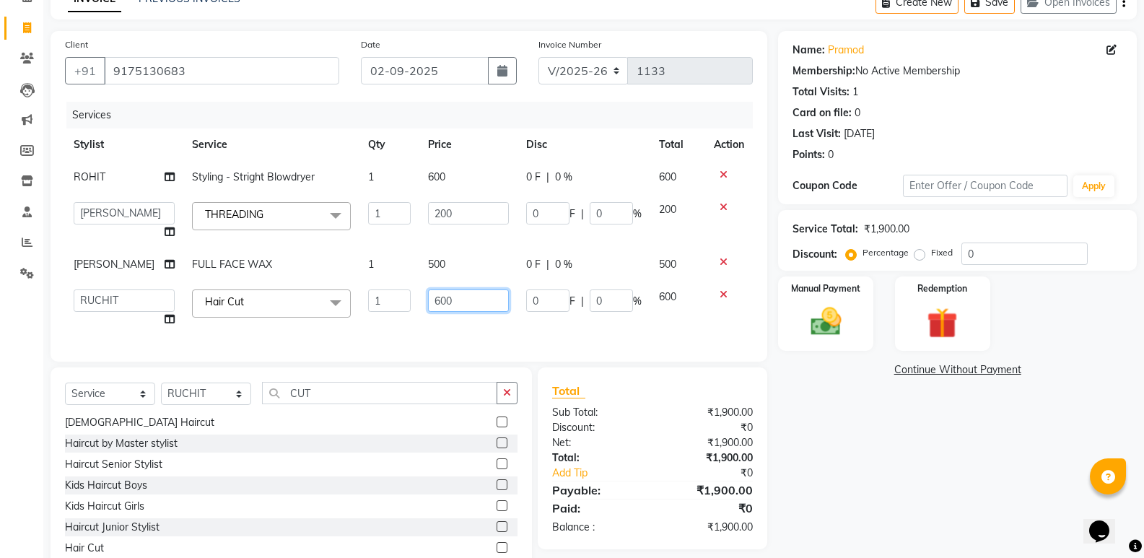
click at [468, 293] on input "600" at bounding box center [468, 300] width 81 height 22
type input "6"
type input "800"
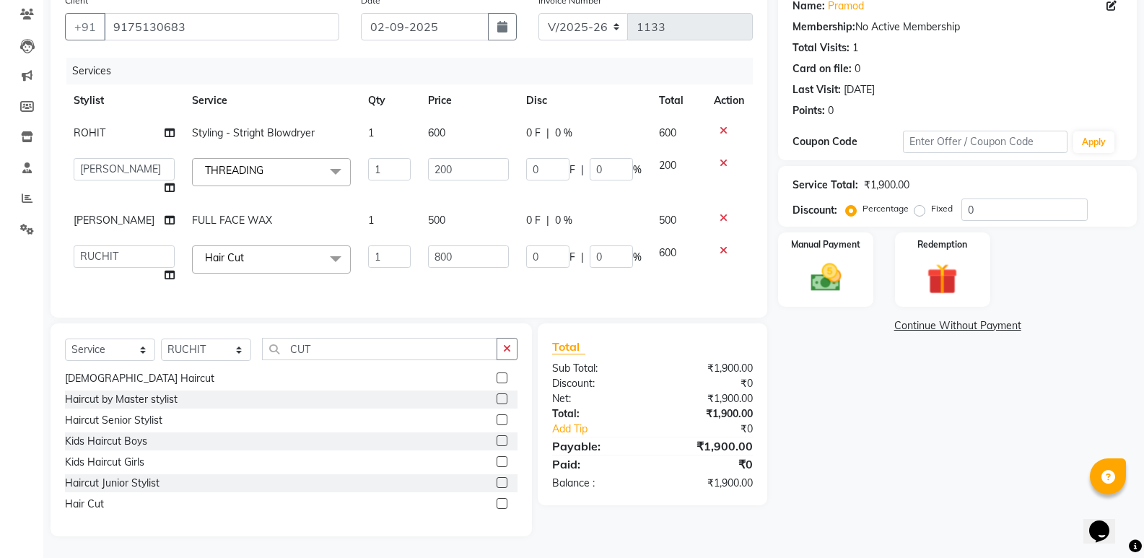
click at [471, 288] on div "Services Stylist Service Qty Price Disc Total Action ROHIT Styling - Stright Bl…" at bounding box center [409, 180] width 688 height 245
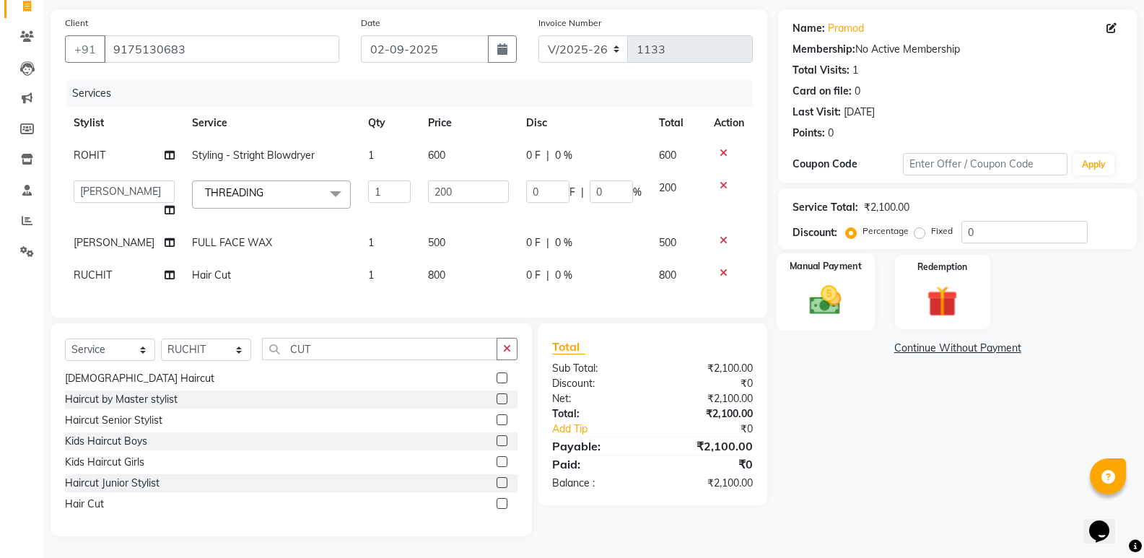
click at [832, 293] on img at bounding box center [825, 299] width 51 height 37
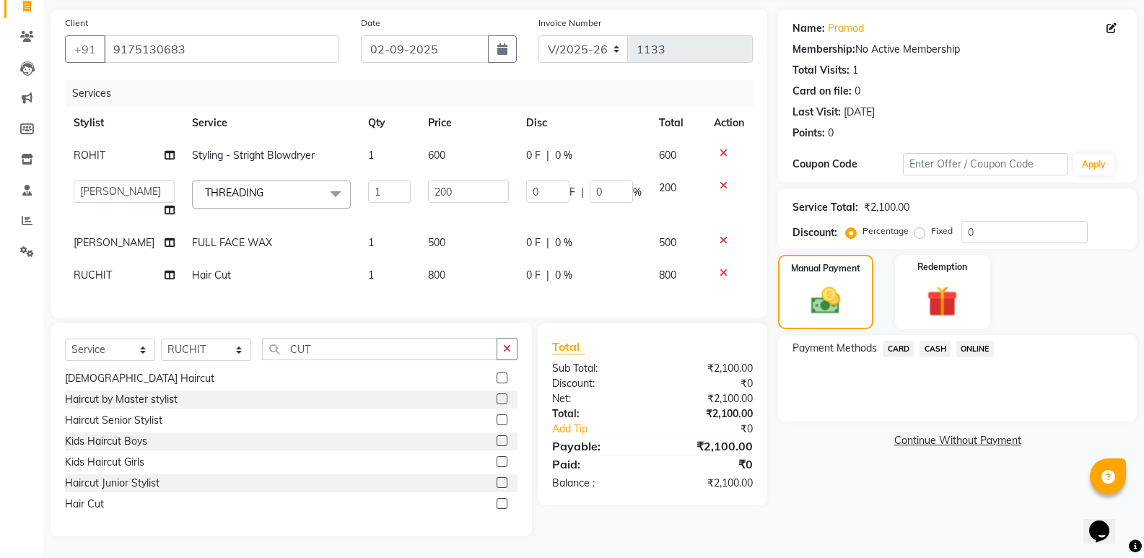
click at [940, 341] on span "CASH" at bounding box center [934, 349] width 31 height 17
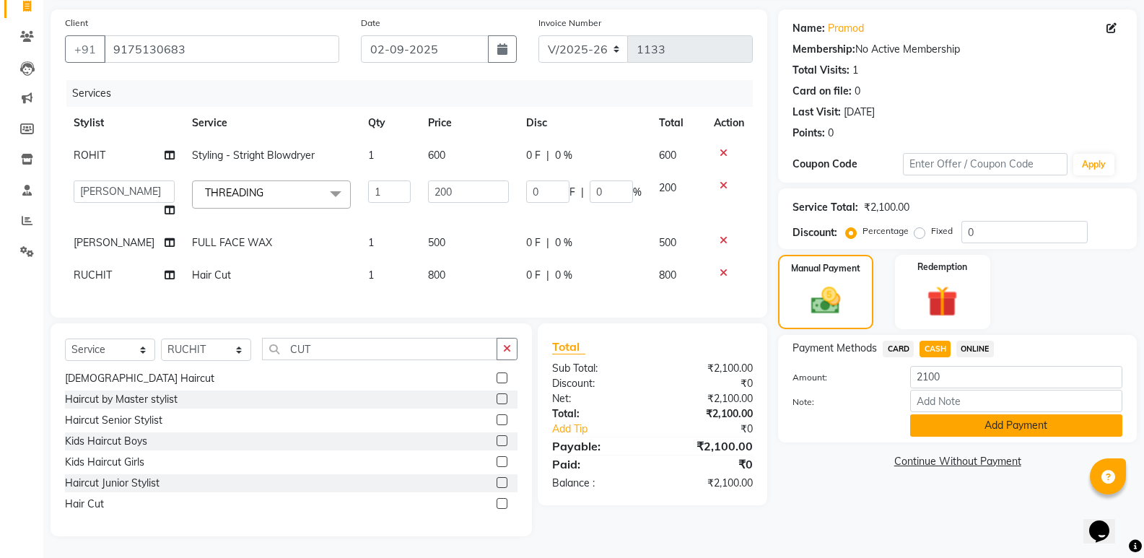
click at [980, 420] on button "Add Payment" at bounding box center [1016, 425] width 212 height 22
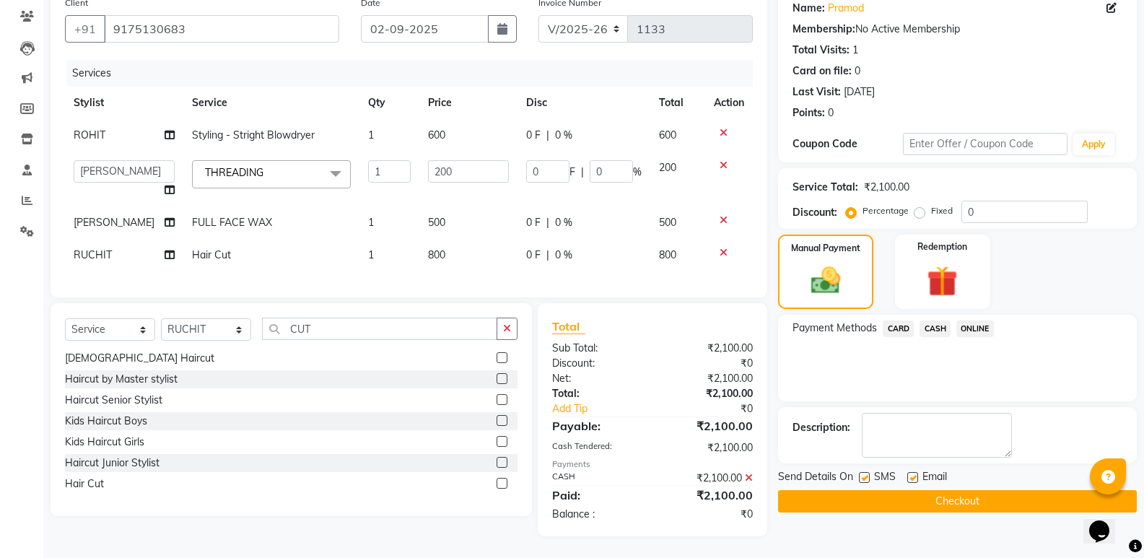
scroll to position [130, 0]
click at [911, 472] on label at bounding box center [912, 477] width 11 height 11
click at [911, 473] on input "checkbox" at bounding box center [911, 477] width 9 height 9
checkbox input "false"
click at [867, 472] on label at bounding box center [864, 477] width 11 height 11
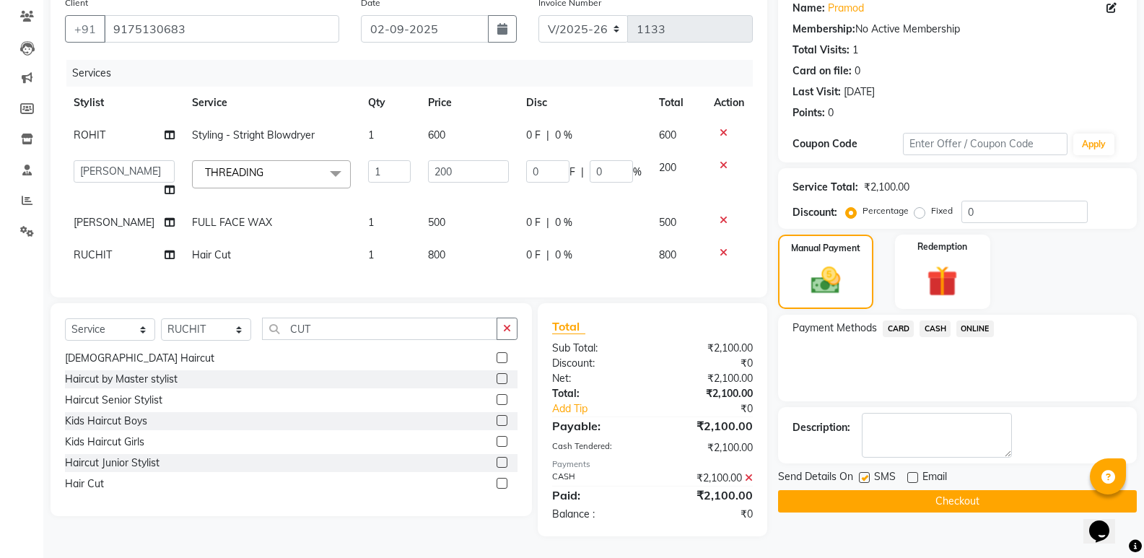
click at [867, 473] on input "checkbox" at bounding box center [863, 477] width 9 height 9
checkbox input "false"
click at [864, 490] on button "Checkout" at bounding box center [957, 501] width 359 height 22
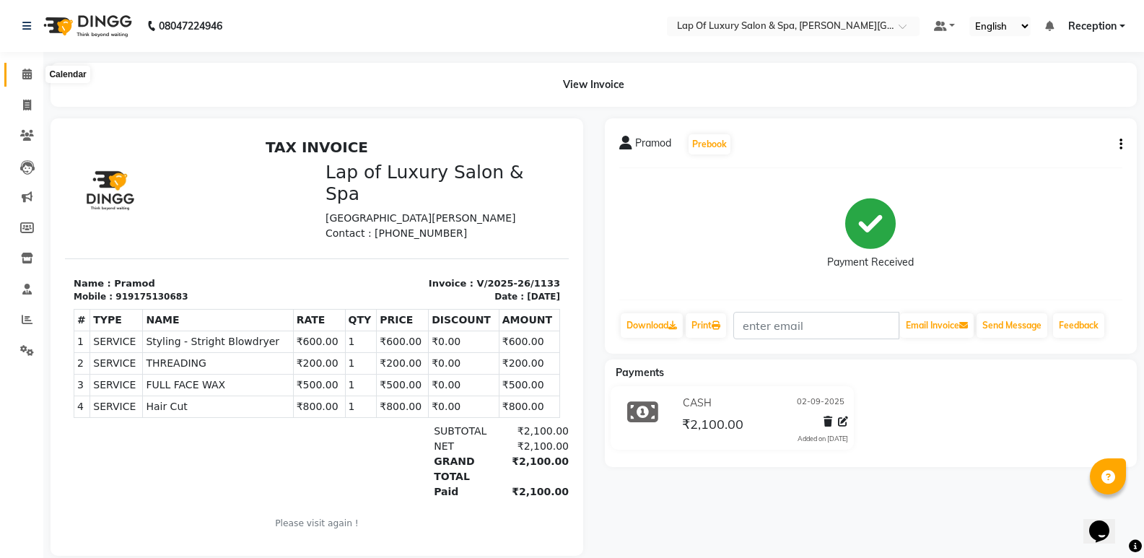
click at [32, 76] on icon at bounding box center [26, 74] width 9 height 11
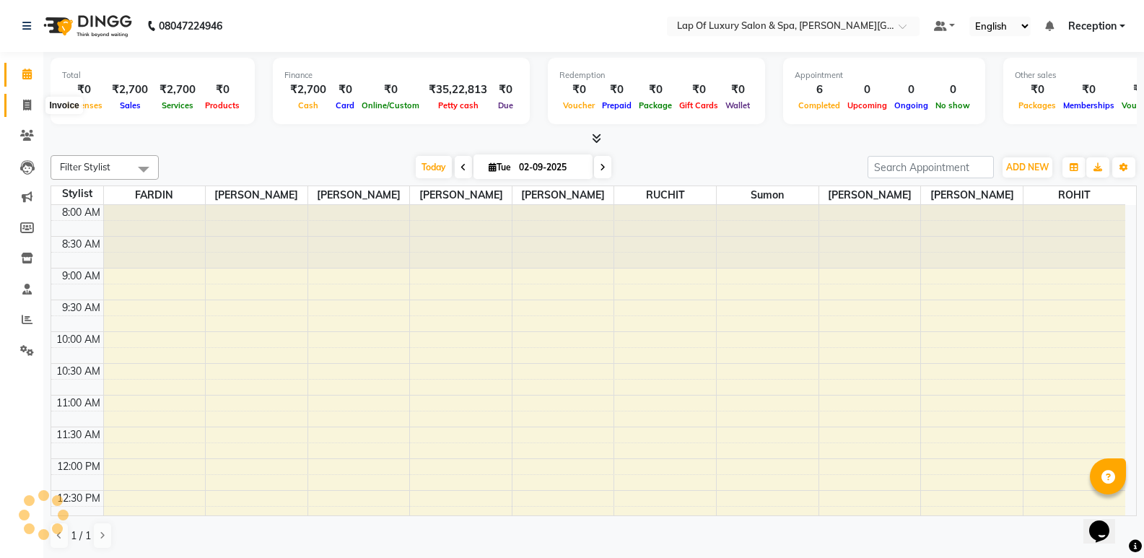
click at [30, 103] on icon at bounding box center [27, 105] width 8 height 11
select select "service"
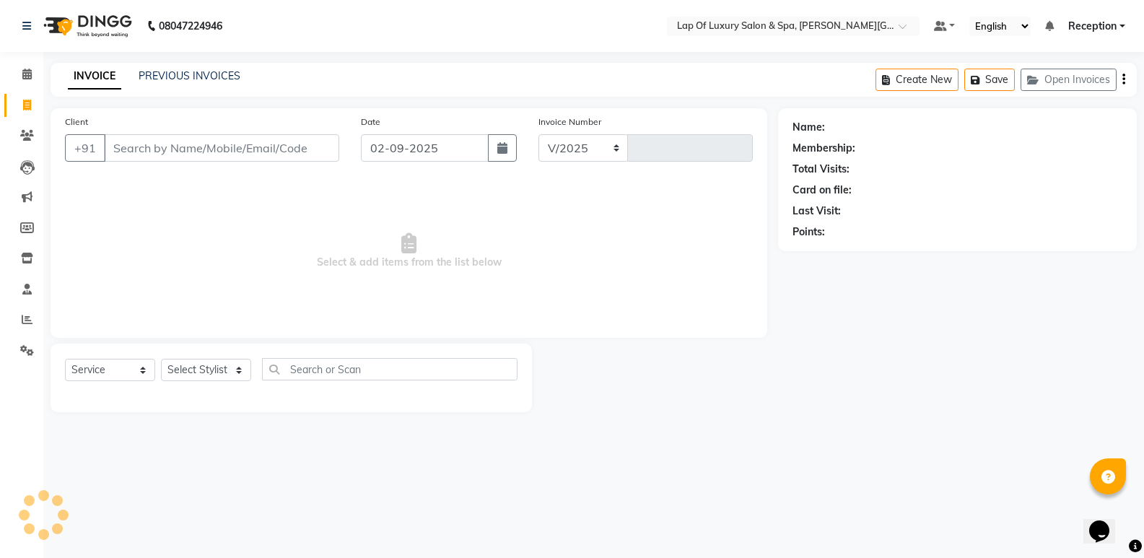
select select "7511"
type input "1134"
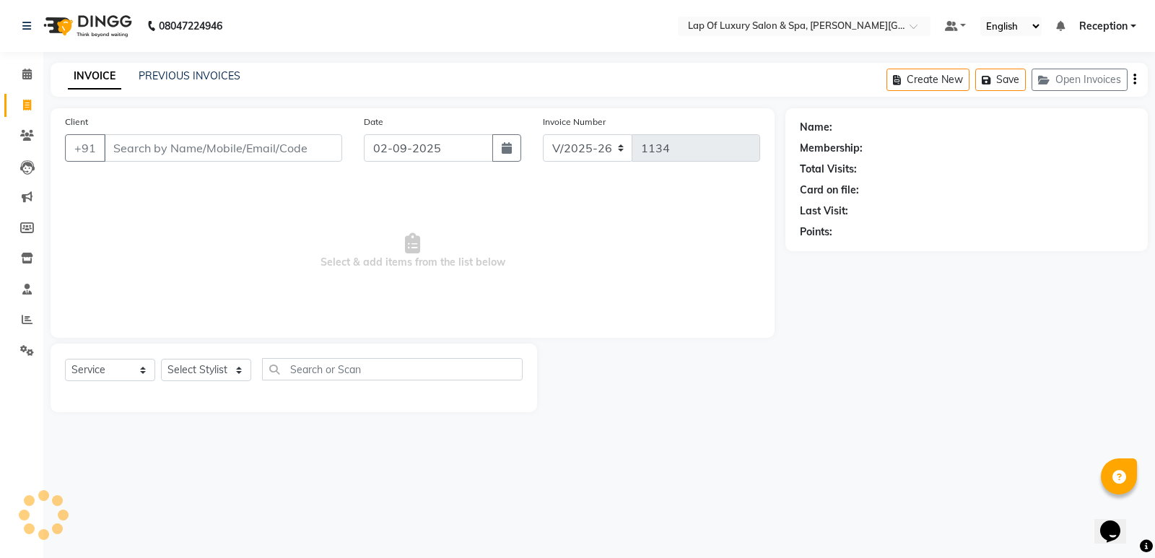
click at [167, 156] on input "Client" at bounding box center [223, 147] width 238 height 27
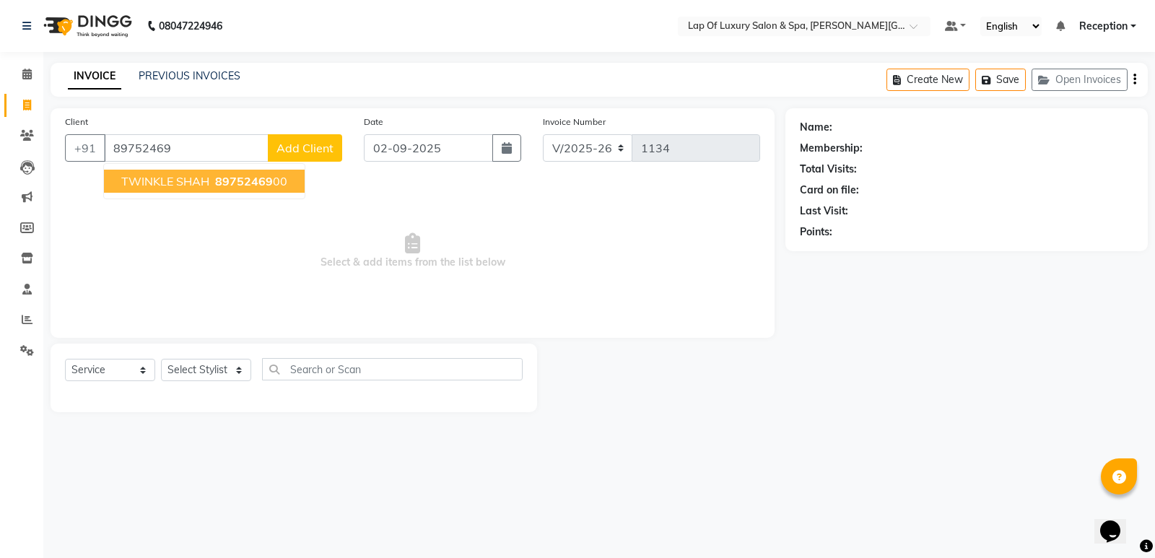
click at [206, 180] on span "TWINKLE SHAH" at bounding box center [165, 181] width 88 height 14
type input "8975246900"
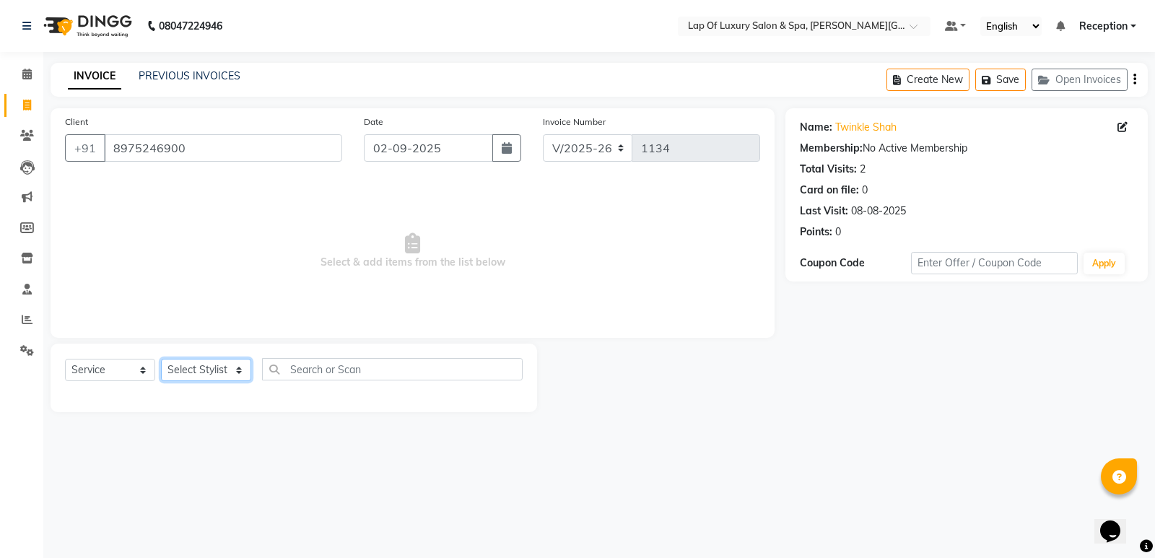
click at [196, 373] on select "Select Stylist [PERSON_NAME] [PERSON_NAME] [PERSON_NAME] Reception ROHIT [PERSO…" at bounding box center [206, 370] width 90 height 22
click at [161, 359] on select "Select Stylist [PERSON_NAME] [PERSON_NAME] [PERSON_NAME] Reception ROHIT [PERSO…" at bounding box center [206, 370] width 90 height 22
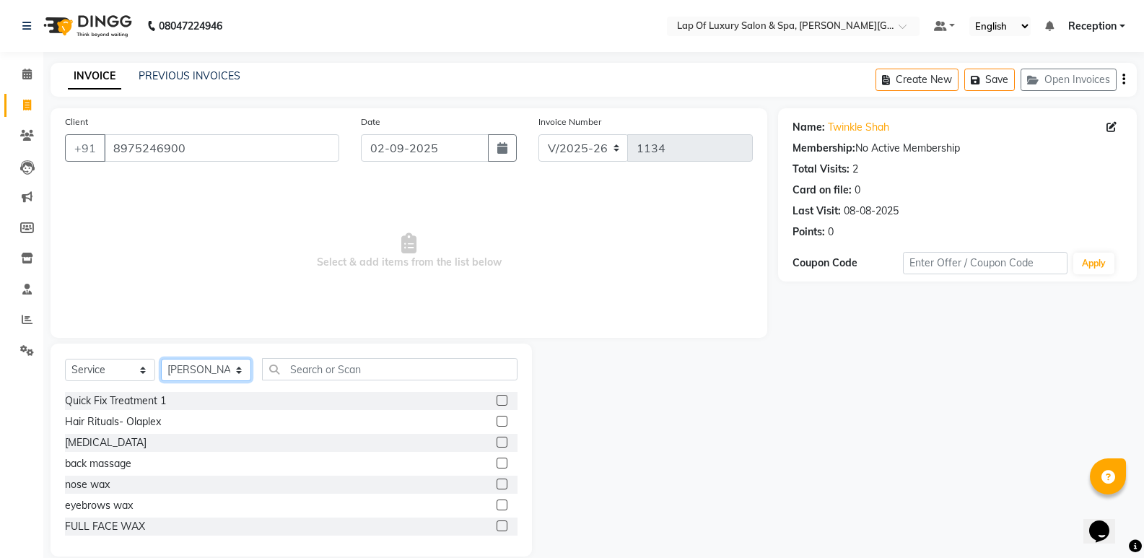
drag, startPoint x: 188, startPoint y: 375, endPoint x: 188, endPoint y: 365, distance: 10.1
click at [188, 375] on select "Select Stylist [PERSON_NAME] [PERSON_NAME] [PERSON_NAME] Reception ROHIT [PERSO…" at bounding box center [206, 370] width 90 height 22
select select "66146"
click at [161, 359] on select "Select Stylist [PERSON_NAME] [PERSON_NAME] [PERSON_NAME] Reception ROHIT [PERSO…" at bounding box center [206, 370] width 90 height 22
click at [332, 377] on input "text" at bounding box center [389, 369] width 255 height 22
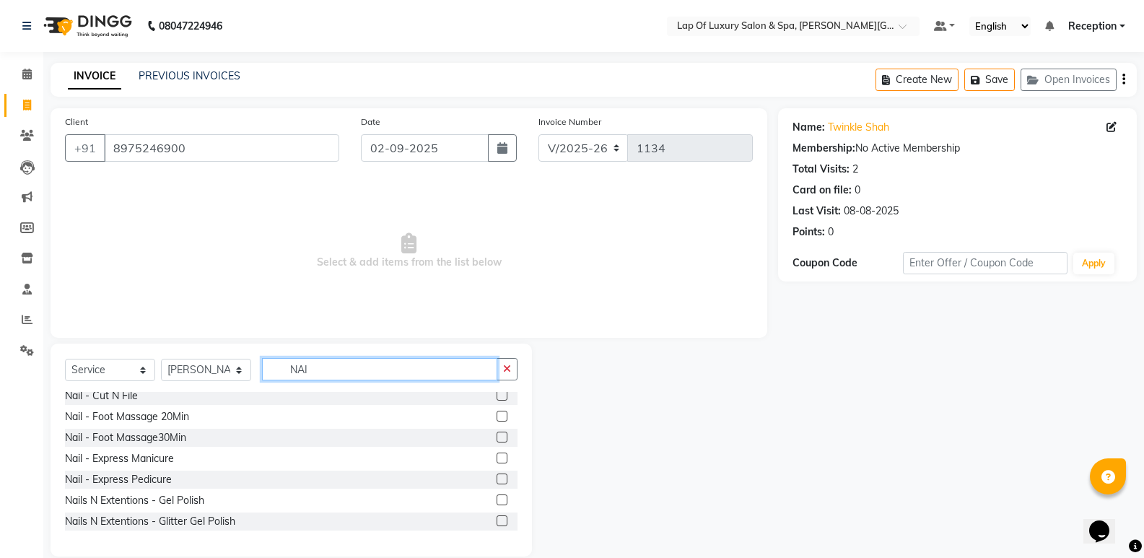
scroll to position [72, 0]
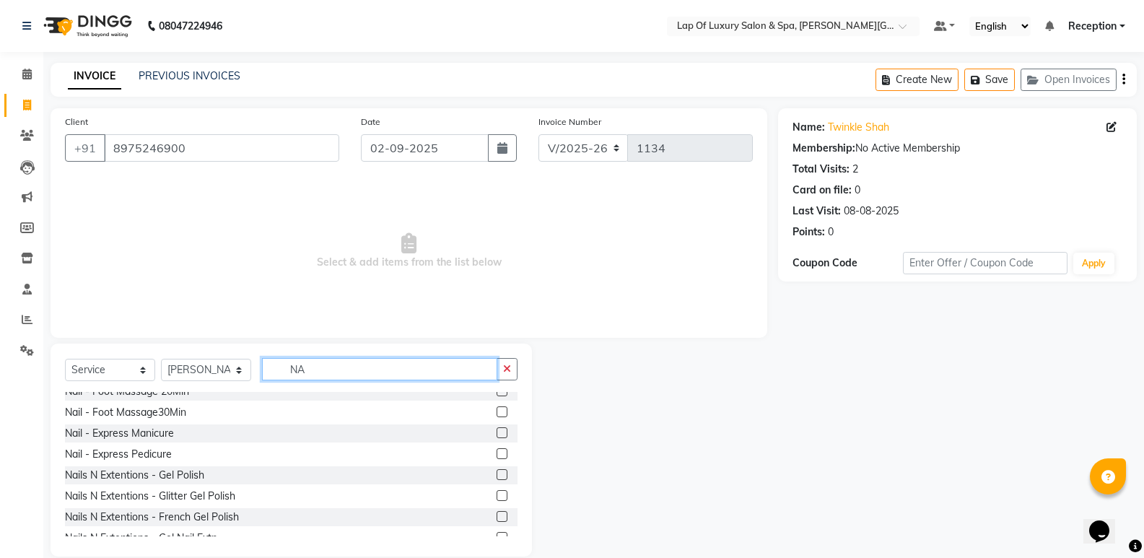
type input "N"
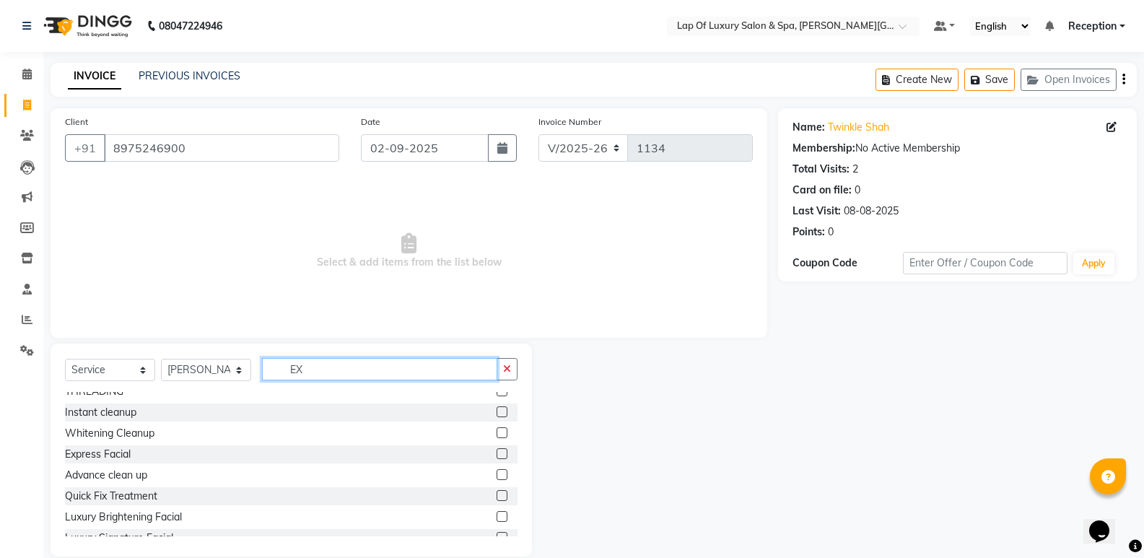
scroll to position [0, 0]
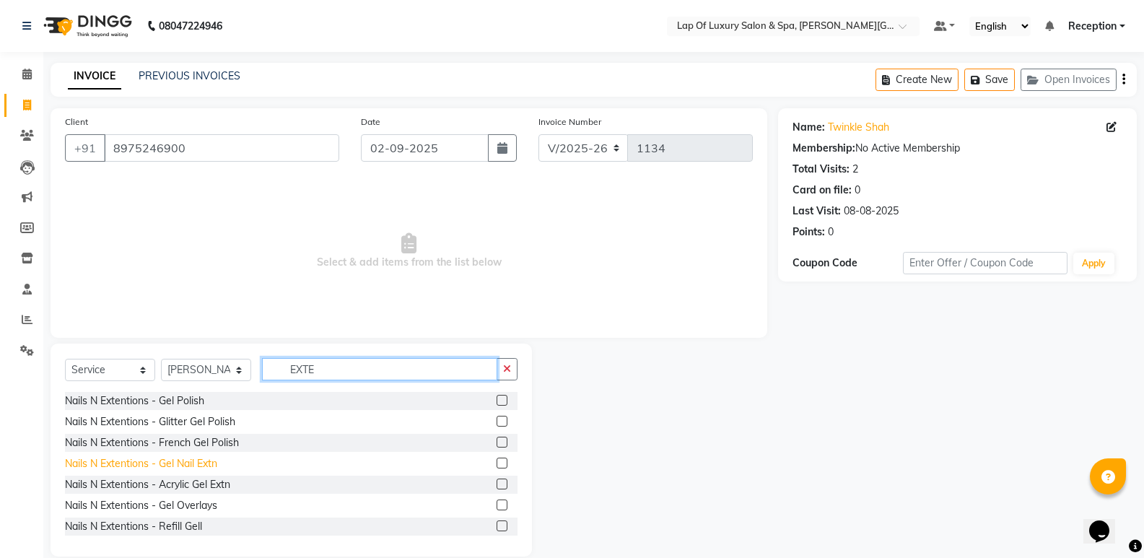
type input "EXTE"
click at [196, 461] on div "Nails N Extentions - Gel Nail Extn" at bounding box center [141, 463] width 152 height 15
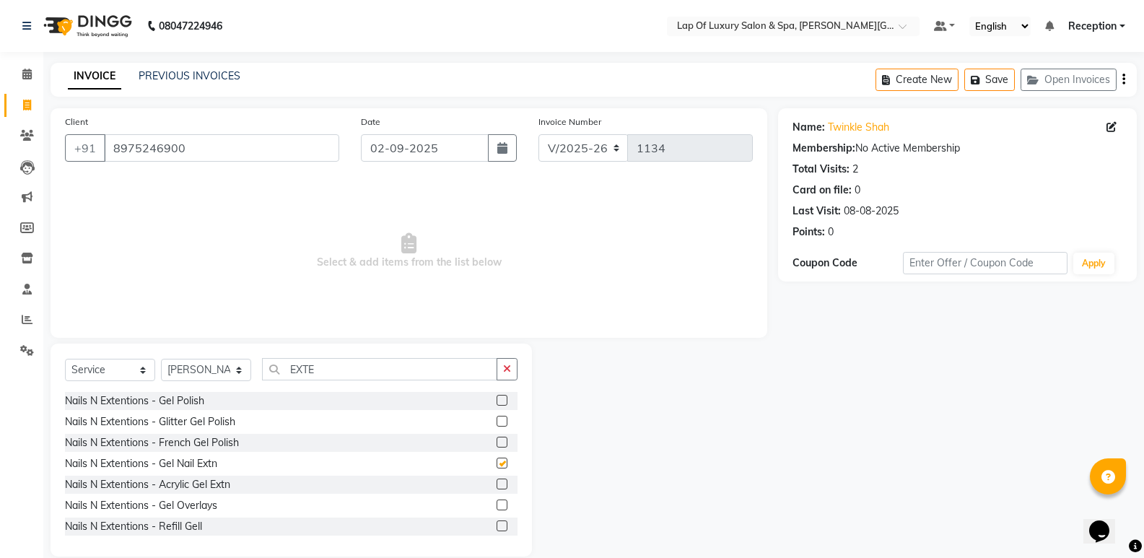
checkbox input "false"
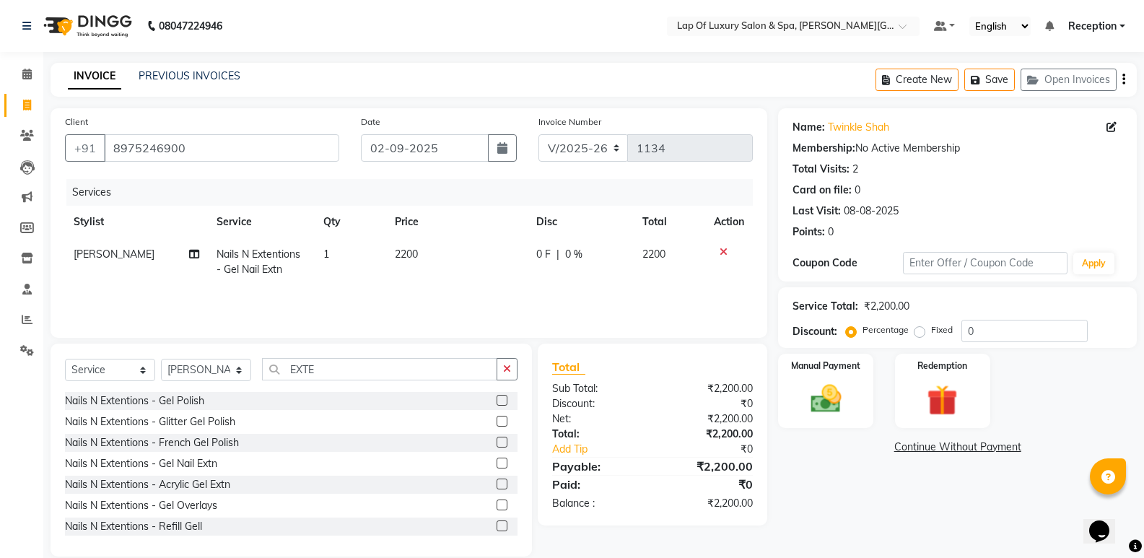
click at [467, 258] on td "2200" at bounding box center [456, 262] width 141 height 48
select select "66146"
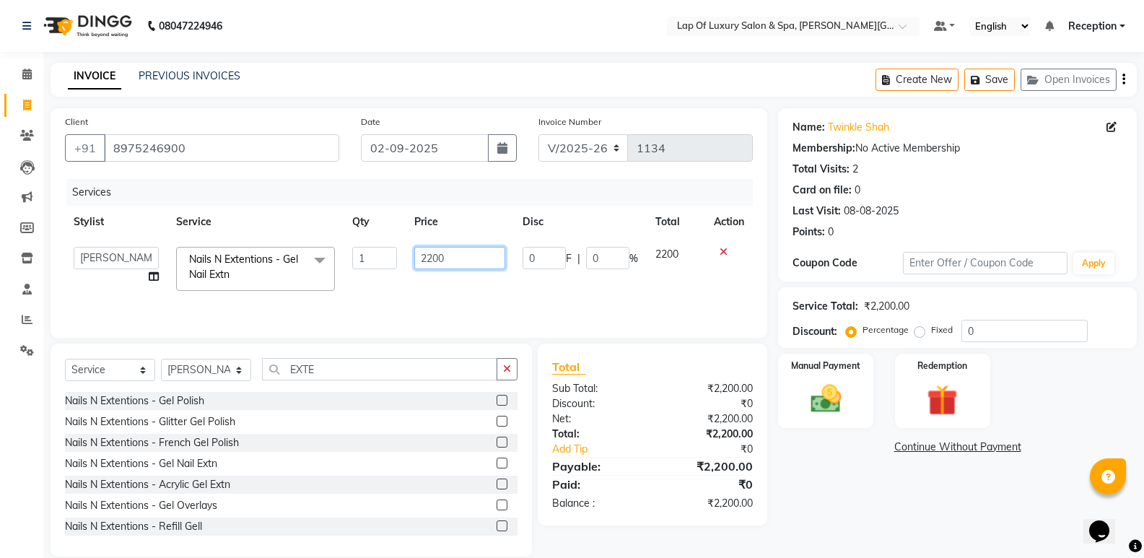
click at [467, 258] on input "2200" at bounding box center [459, 258] width 90 height 22
type input "2"
type input "1700"
click at [869, 481] on div "Name: Twinkle Shah Membership: No Active Membership Total Visits: 2 Card on fil…" at bounding box center [962, 332] width 369 height 448
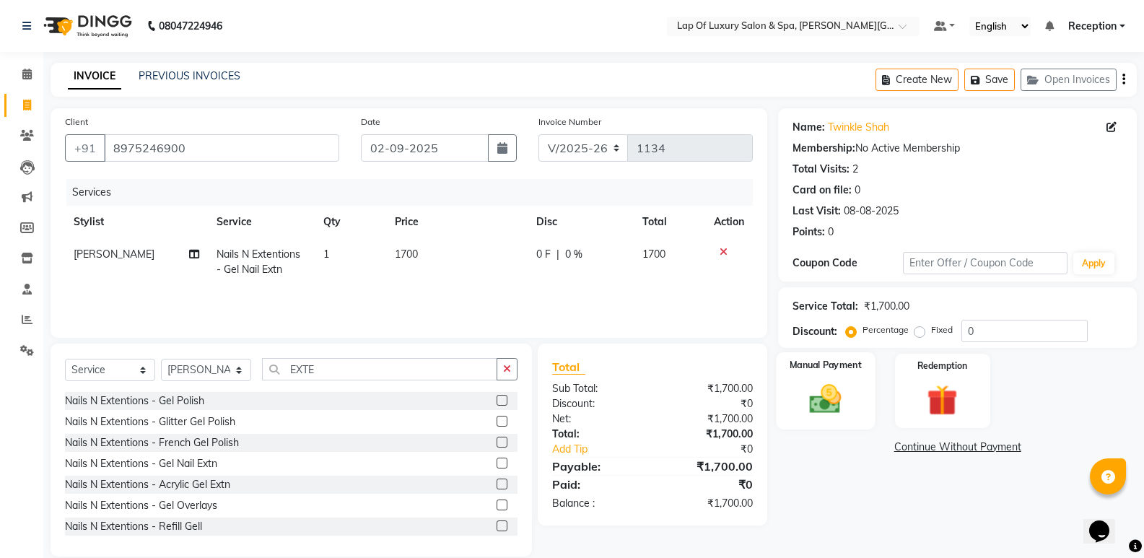
click at [838, 394] on img at bounding box center [825, 398] width 51 height 37
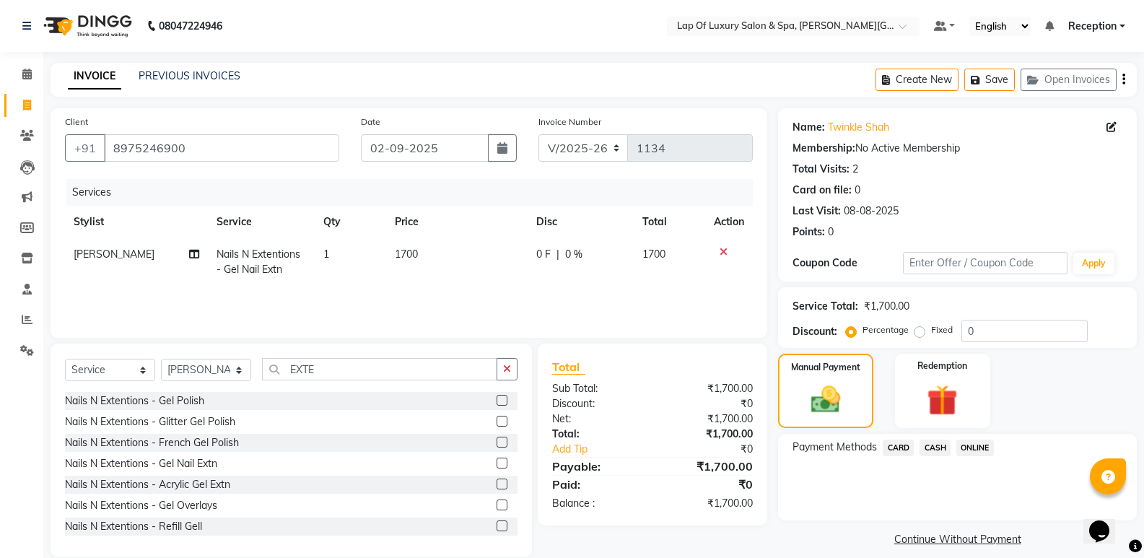
click at [941, 450] on span "CASH" at bounding box center [934, 447] width 31 height 17
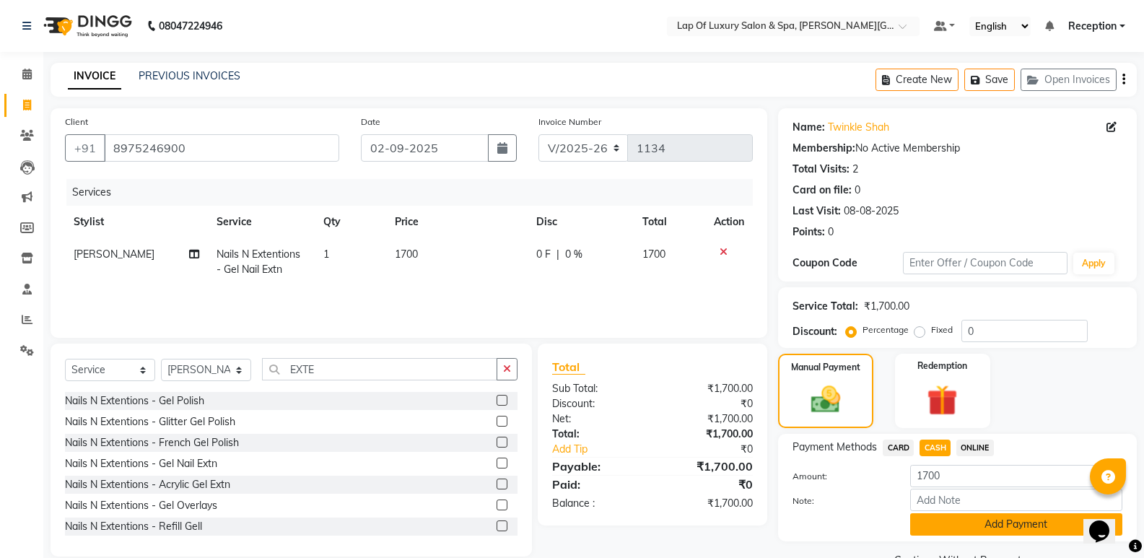
click at [961, 513] on button "Add Payment" at bounding box center [1016, 524] width 212 height 22
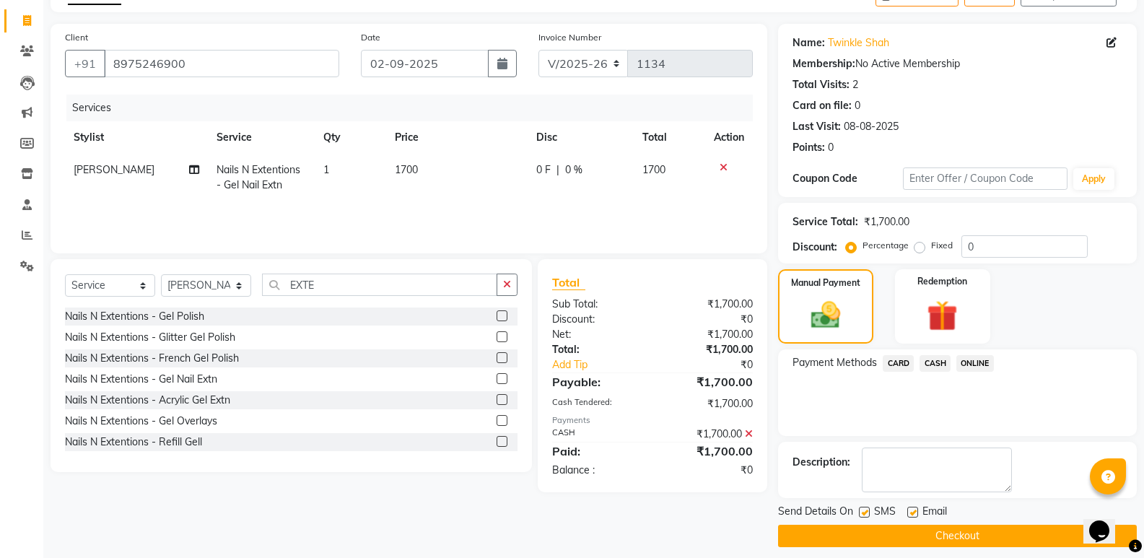
scroll to position [95, 0]
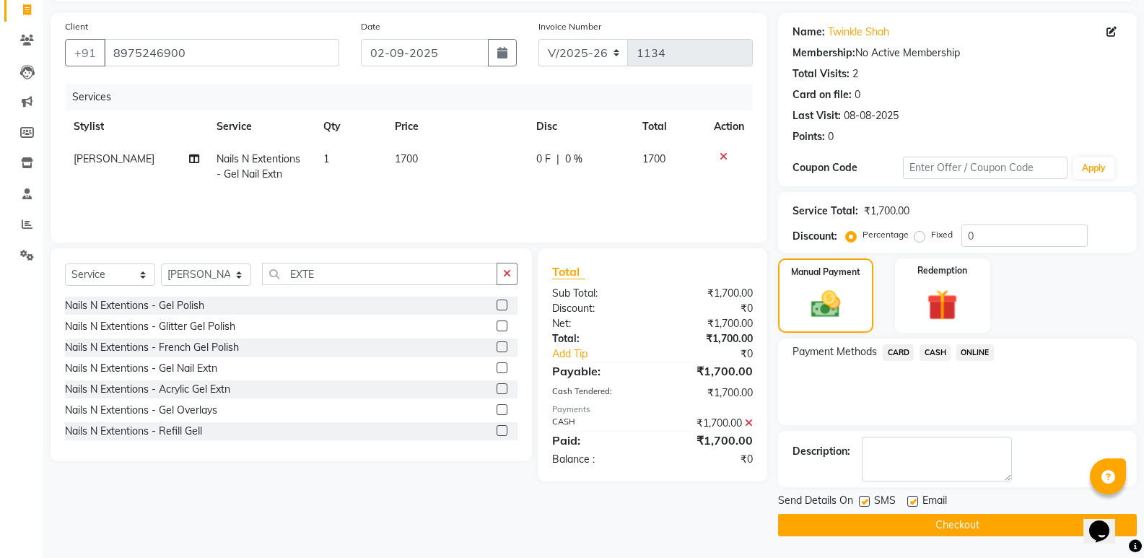
click at [909, 503] on label at bounding box center [912, 501] width 11 height 11
click at [909, 503] on input "checkbox" at bounding box center [911, 501] width 9 height 9
checkbox input "false"
click at [862, 505] on label at bounding box center [864, 501] width 11 height 11
click at [862, 505] on input "checkbox" at bounding box center [863, 501] width 9 height 9
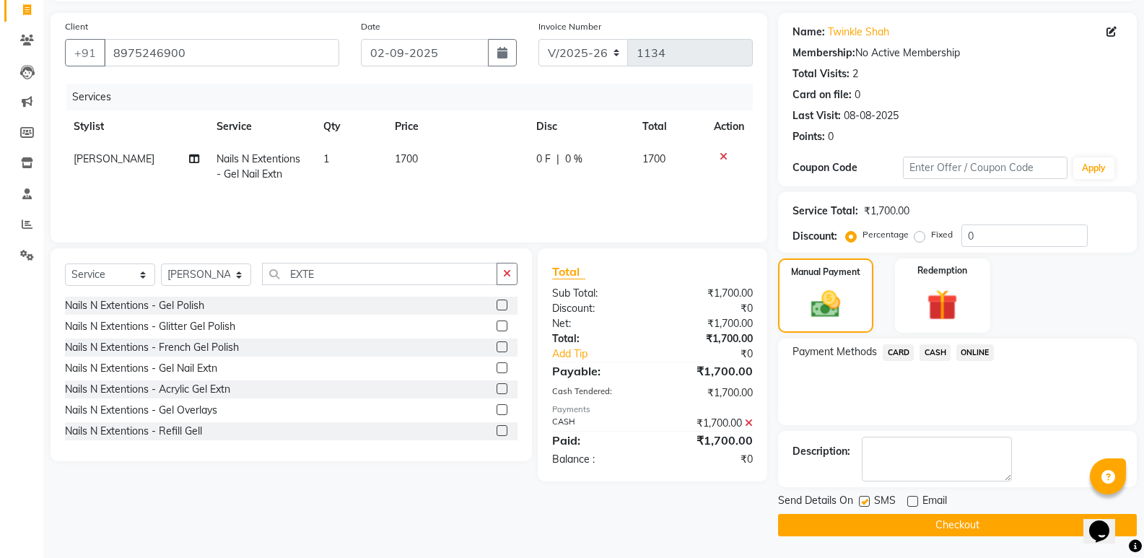
checkbox input "false"
click at [858, 528] on button "Checkout" at bounding box center [957, 525] width 359 height 22
